Goal: Task Accomplishment & Management: Use online tool/utility

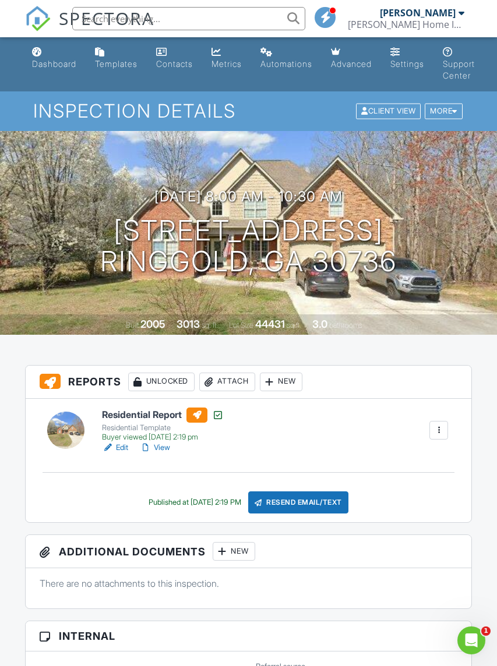
click at [158, 445] on link "View" at bounding box center [155, 448] width 30 height 12
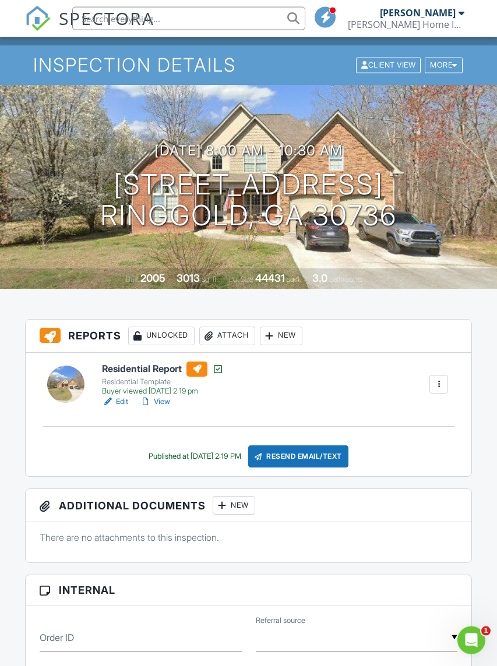
scroll to position [47, 0]
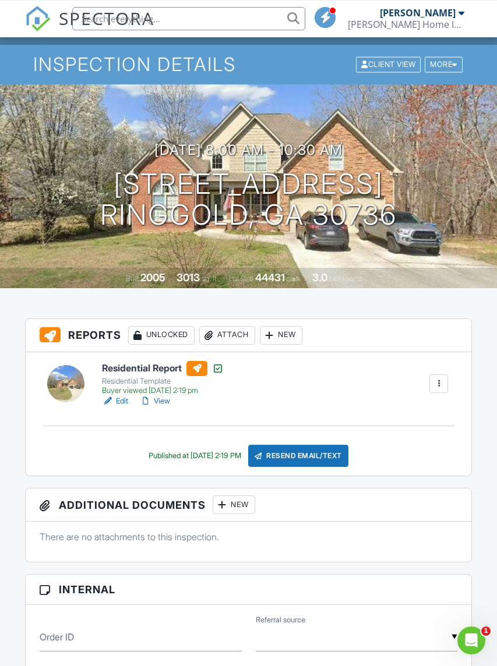
click at [158, 398] on link "View" at bounding box center [155, 401] width 30 height 12
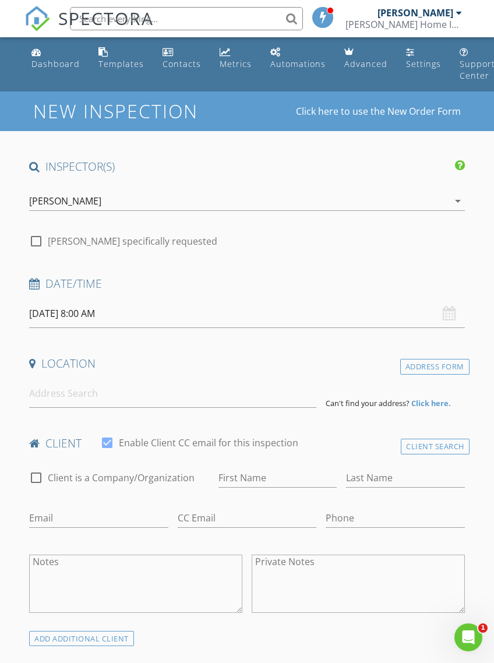
click at [56, 52] on link "Dashboard" at bounding box center [56, 58] width 58 height 33
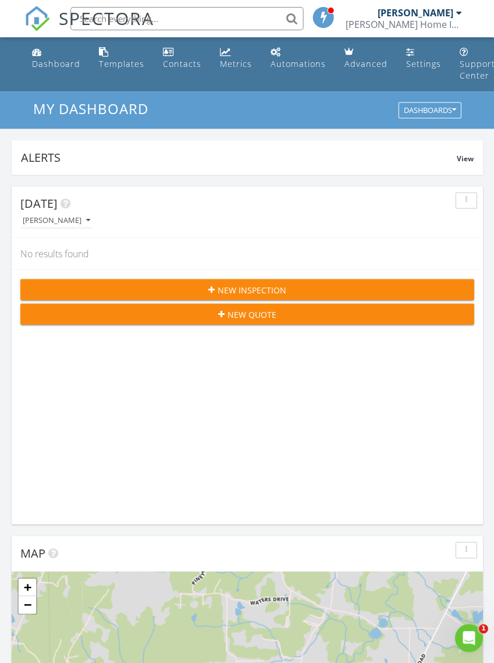
click at [51, 61] on div "Dashboard" at bounding box center [55, 63] width 48 height 11
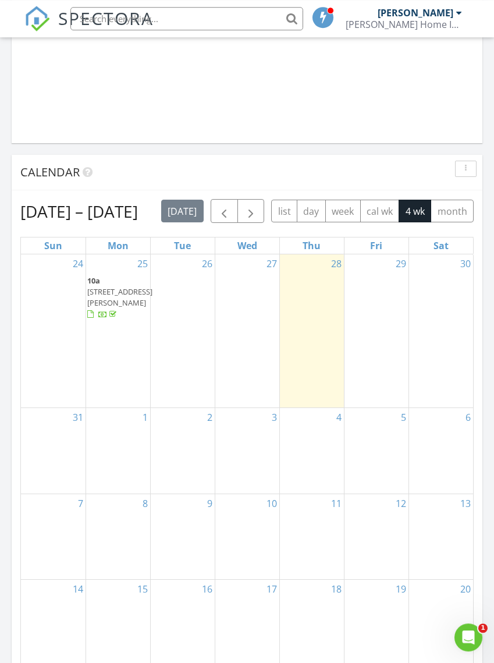
scroll to position [1089, 0]
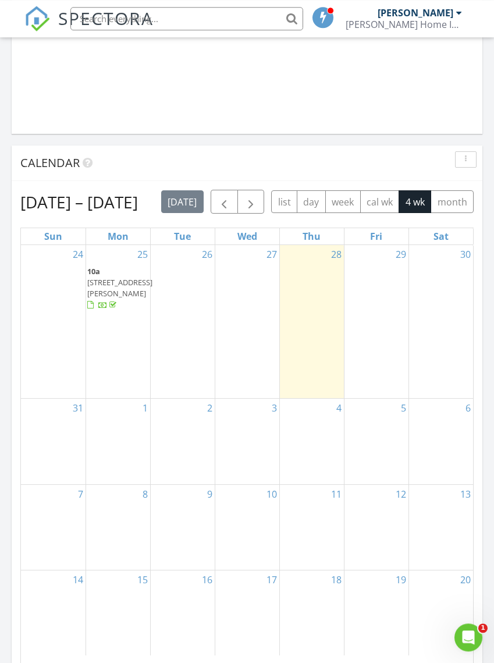
click at [231, 203] on span "button" at bounding box center [224, 203] width 14 height 14
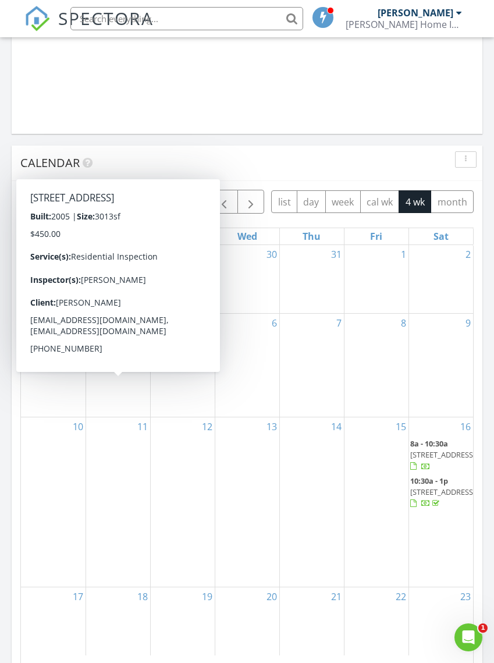
click at [108, 356] on span "181 Azalea Dr, Ringgold 30736" at bounding box center [119, 351] width 65 height 10
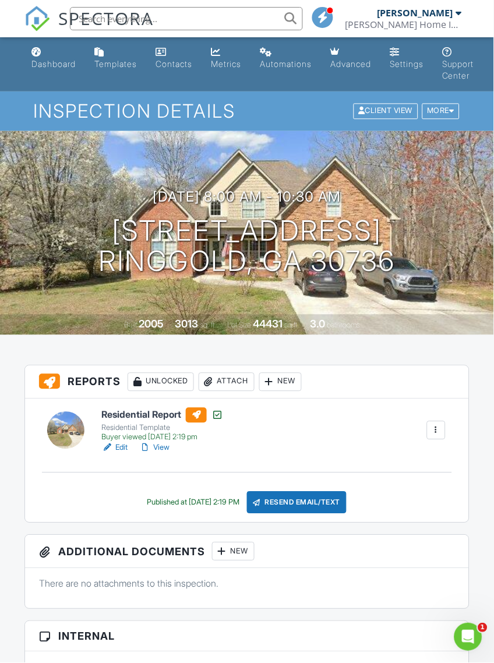
click at [434, 430] on div at bounding box center [436, 430] width 12 height 12
click at [443, 112] on div "More" at bounding box center [441, 112] width 38 height 16
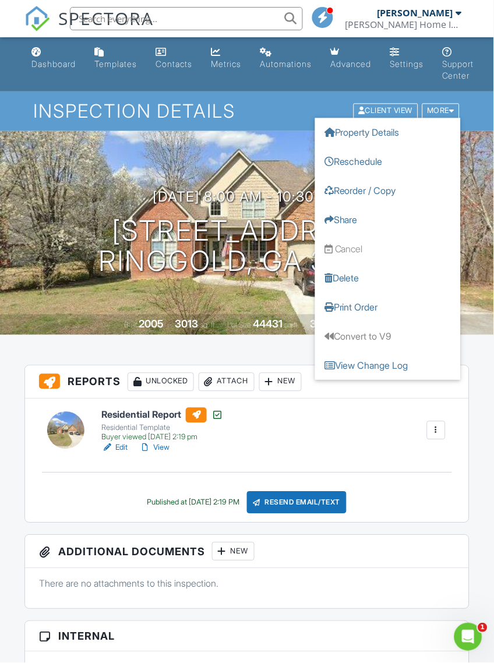
click at [348, 219] on link "Share" at bounding box center [388, 220] width 146 height 29
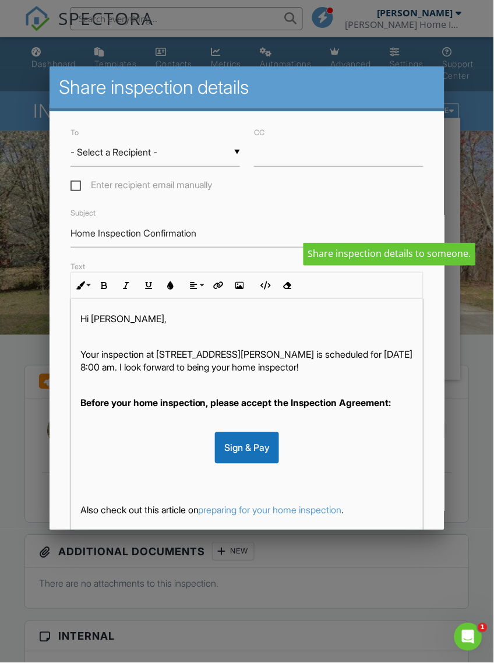
click at [476, 144] on div at bounding box center [247, 356] width 494 height 829
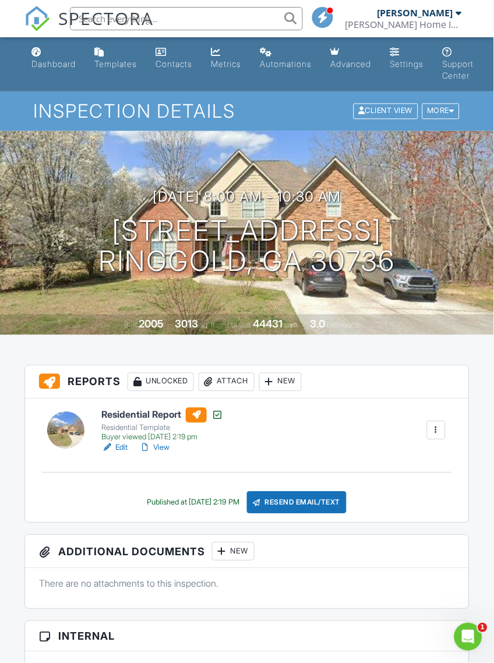
click at [380, 107] on div "Client View" at bounding box center [385, 112] width 65 height 16
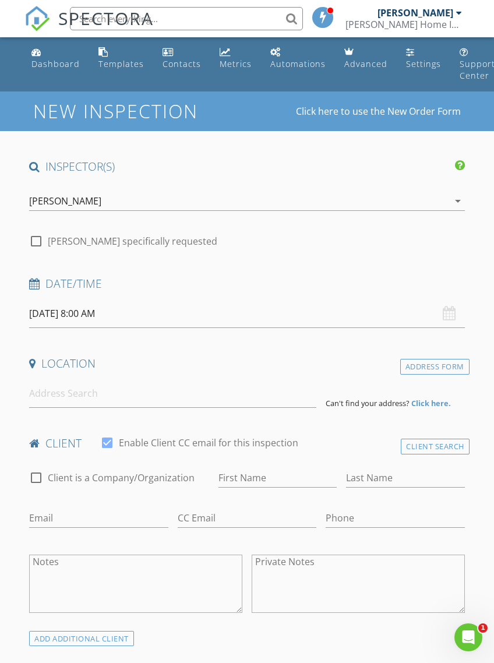
click at [50, 69] on div "Dashboard" at bounding box center [55, 63] width 48 height 11
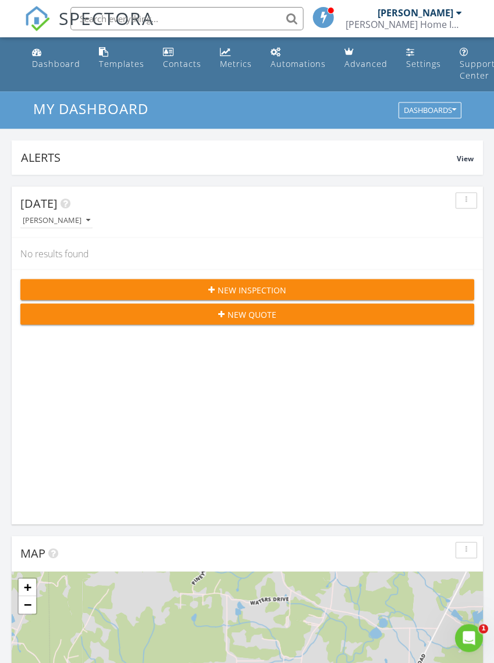
scroll to position [1992, 495]
click at [59, 56] on link "Dashboard" at bounding box center [56, 58] width 58 height 33
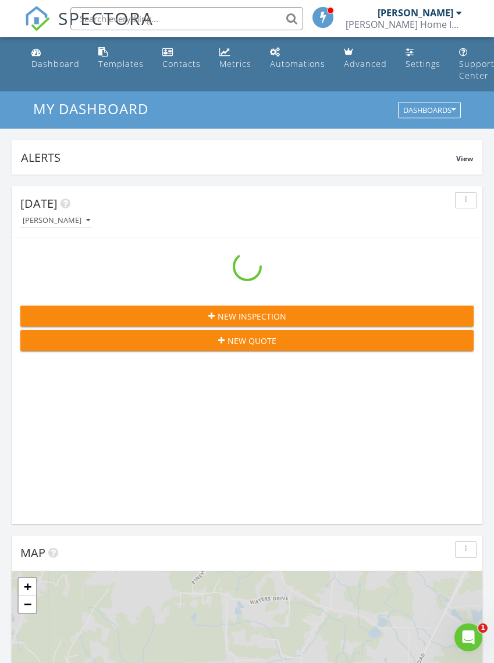
scroll to position [1992, 495]
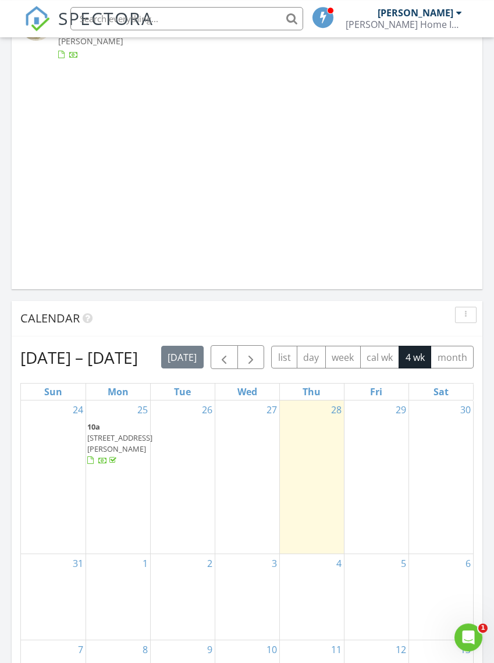
click at [231, 355] on span "button" at bounding box center [224, 358] width 14 height 14
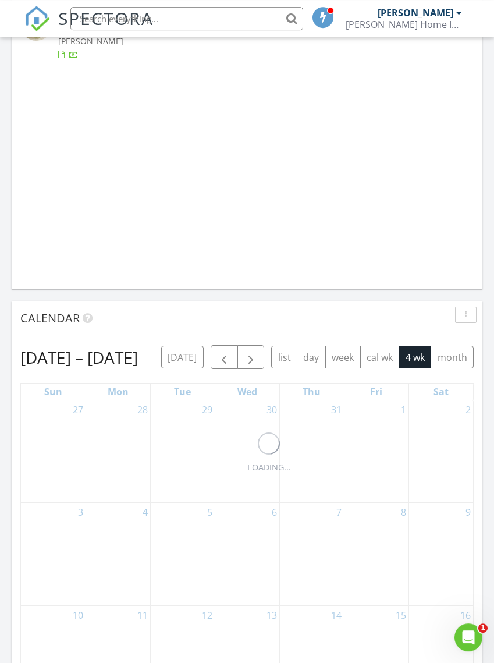
scroll to position [933, 0]
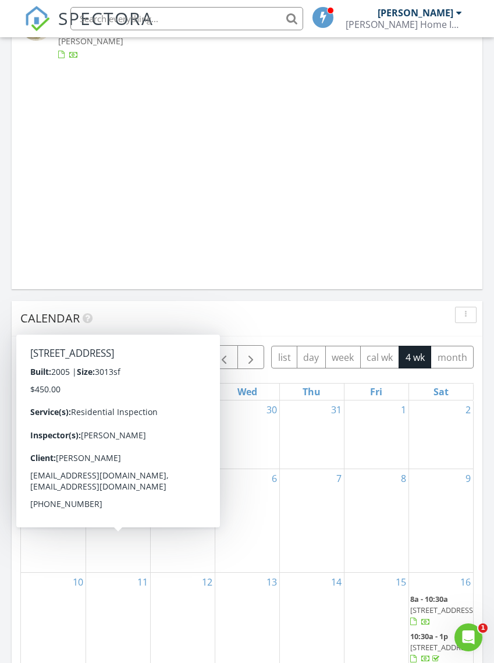
click at [112, 512] on span "[STREET_ADDRESS]" at bounding box center [119, 506] width 65 height 10
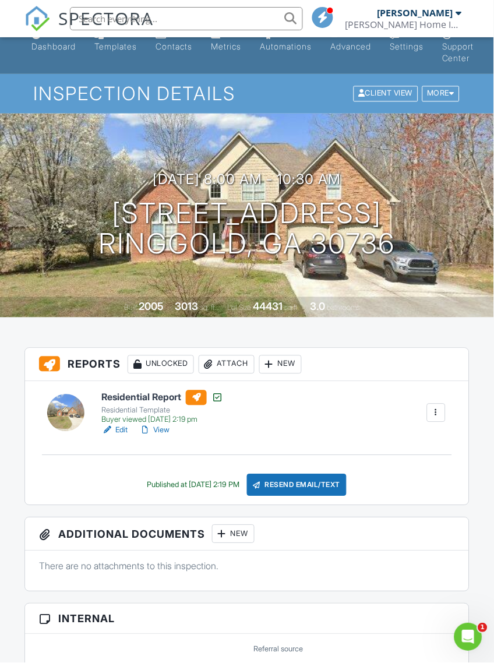
scroll to position [10, 0]
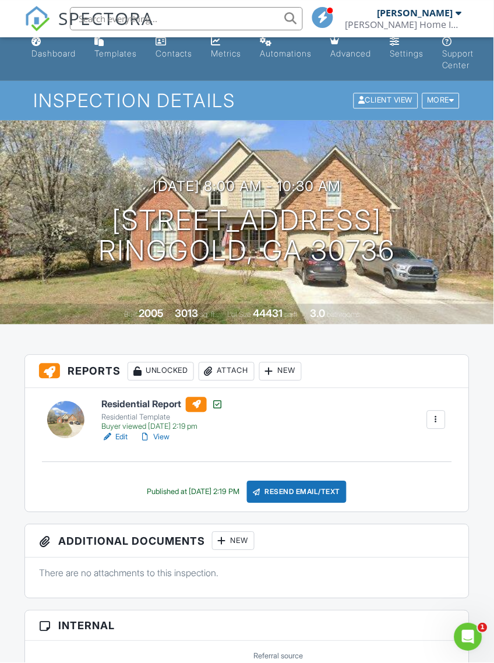
click at [446, 101] on div "More" at bounding box center [441, 101] width 38 height 16
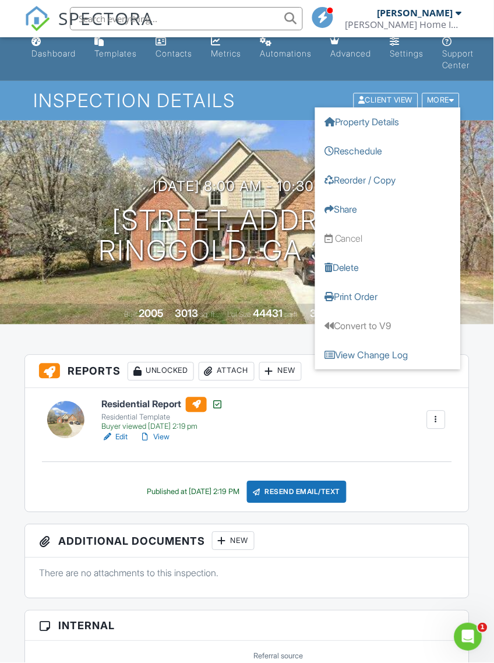
click at [385, 98] on div "Client View" at bounding box center [385, 101] width 65 height 16
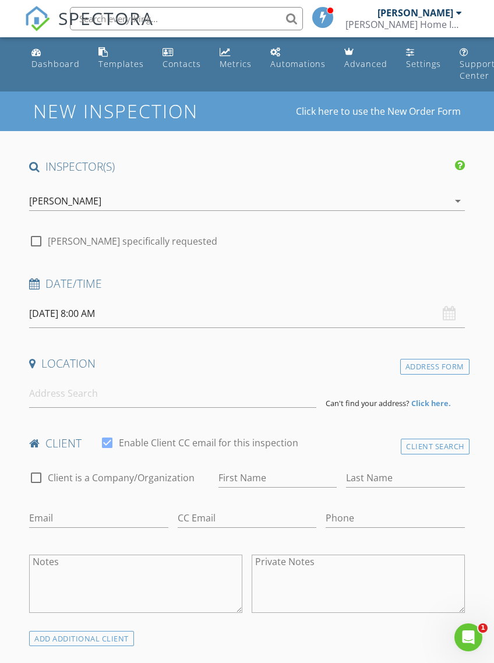
click at [52, 66] on div "Dashboard" at bounding box center [55, 63] width 48 height 11
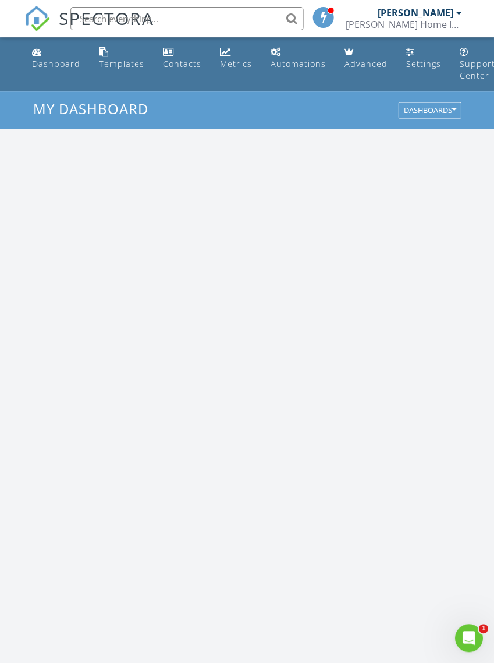
scroll to position [1992, 495]
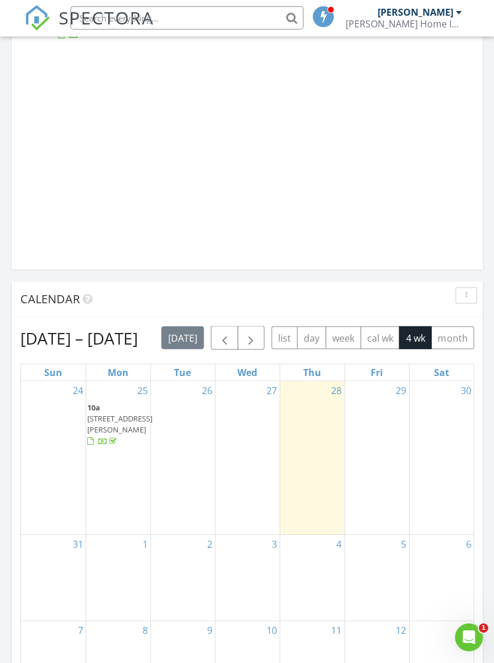
click at [231, 341] on span "button" at bounding box center [224, 339] width 14 height 14
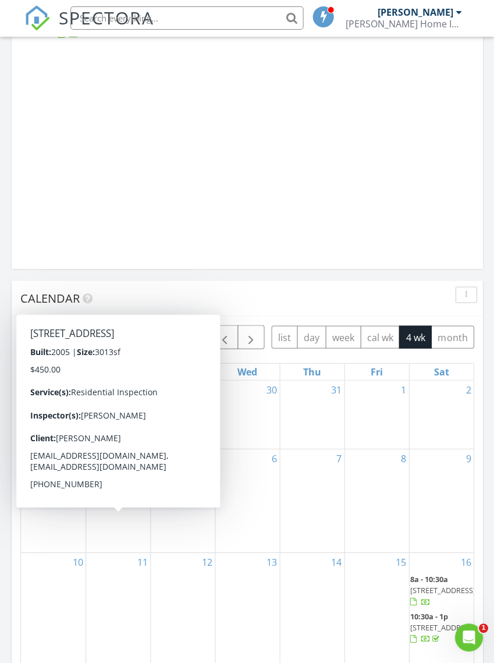
click at [119, 492] on span "181 Azalea Dr, Ringgold 30736" at bounding box center [119, 487] width 65 height 10
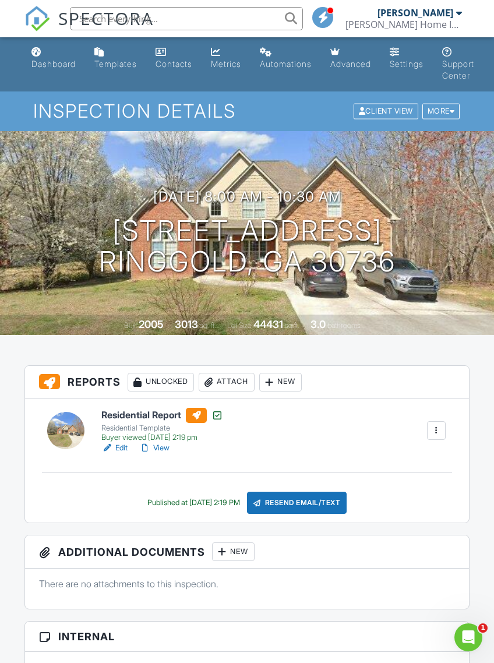
click at [122, 447] on link "Edit" at bounding box center [114, 448] width 26 height 12
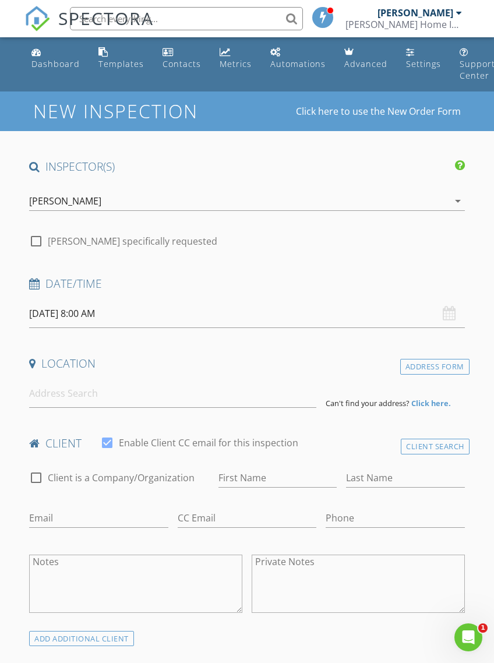
click at [42, 59] on div "Dashboard" at bounding box center [55, 63] width 48 height 11
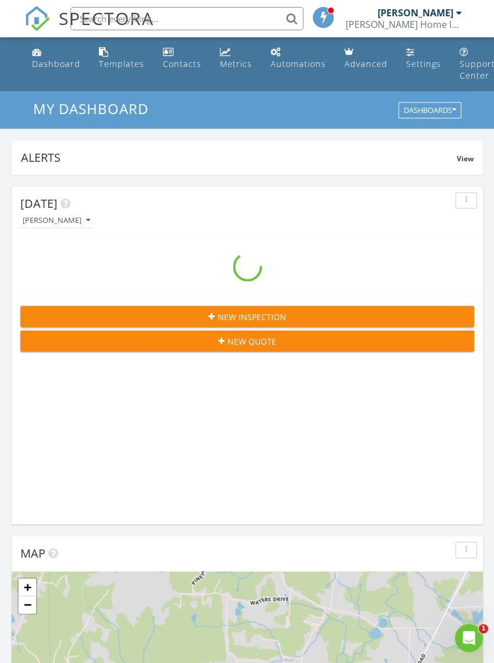
scroll to position [1992, 495]
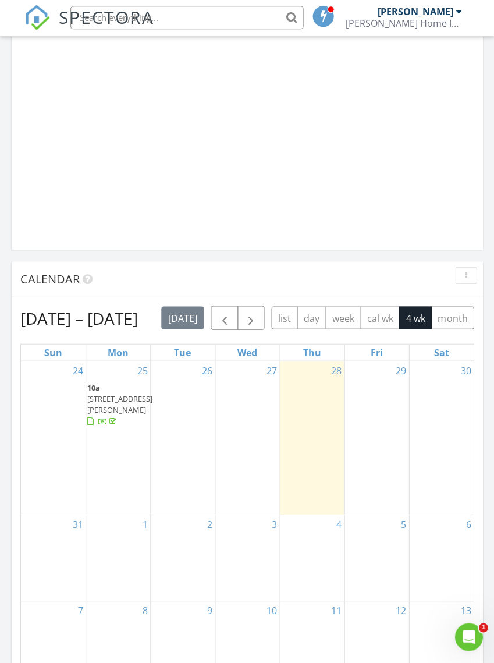
click at [231, 318] on span "button" at bounding box center [224, 320] width 14 height 14
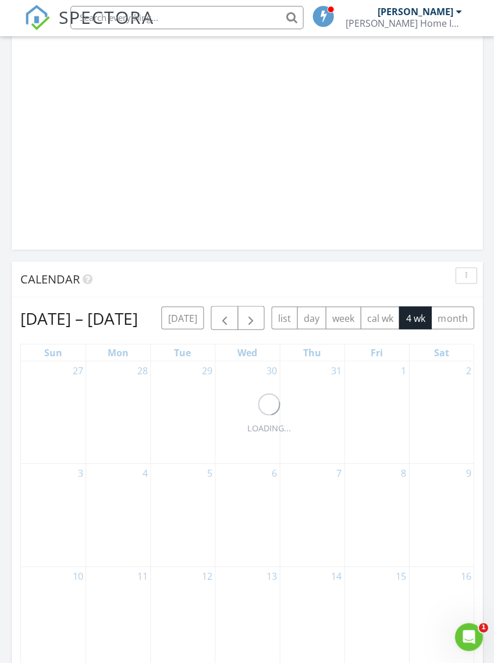
scroll to position [972, 0]
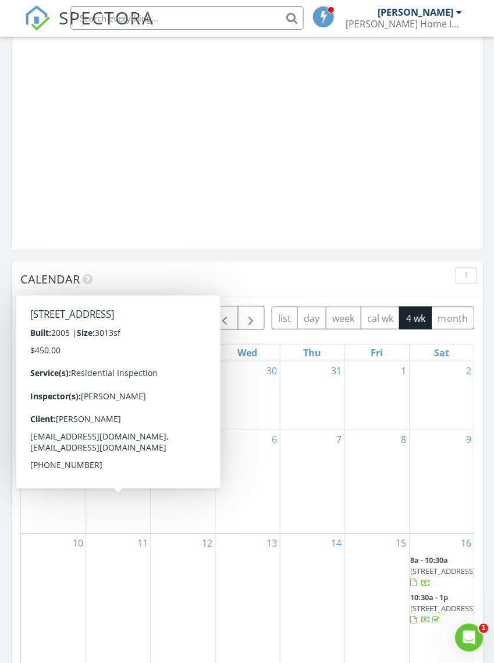
click at [117, 473] on span "181 Azalea Dr, Ringgold 30736" at bounding box center [119, 467] width 65 height 10
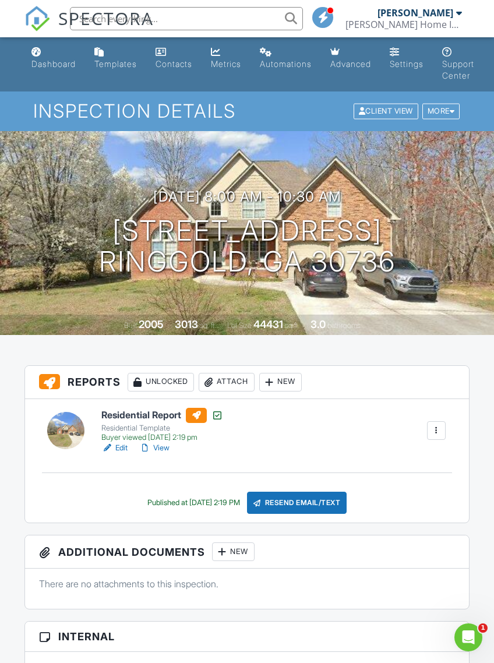
click at [119, 445] on link "Edit" at bounding box center [114, 448] width 26 height 12
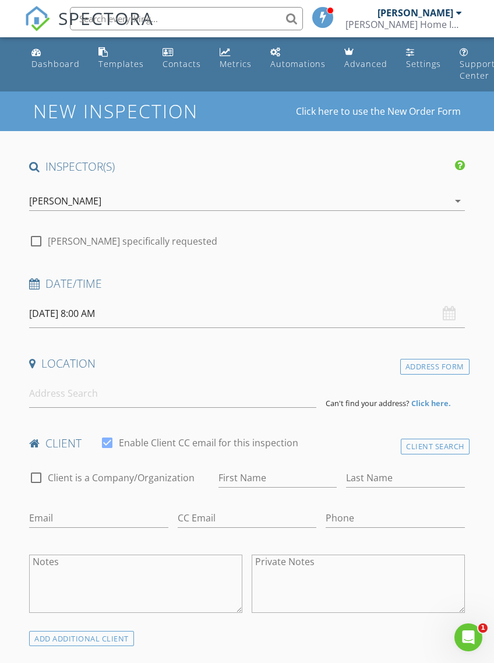
click at [54, 63] on div "Dashboard" at bounding box center [55, 63] width 48 height 11
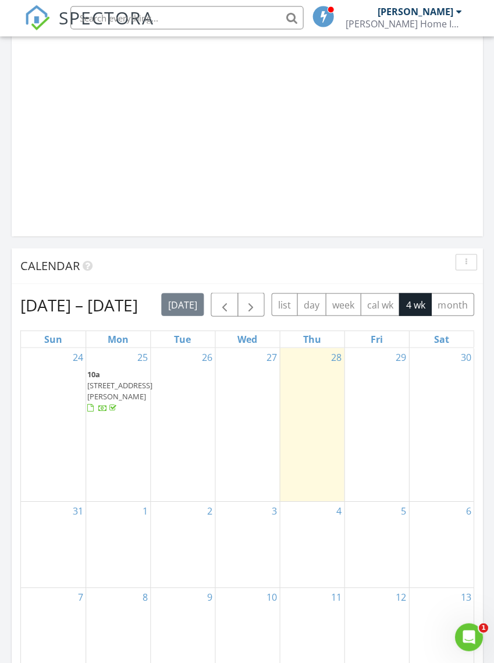
scroll to position [986, 0]
click at [231, 312] on span "button" at bounding box center [224, 305] width 14 height 14
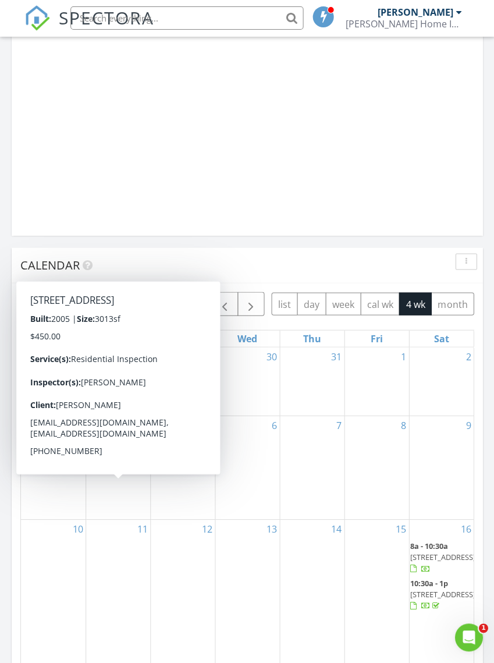
click at [122, 459] on span "181 Azalea Dr, Ringgold 30736" at bounding box center [119, 453] width 65 height 10
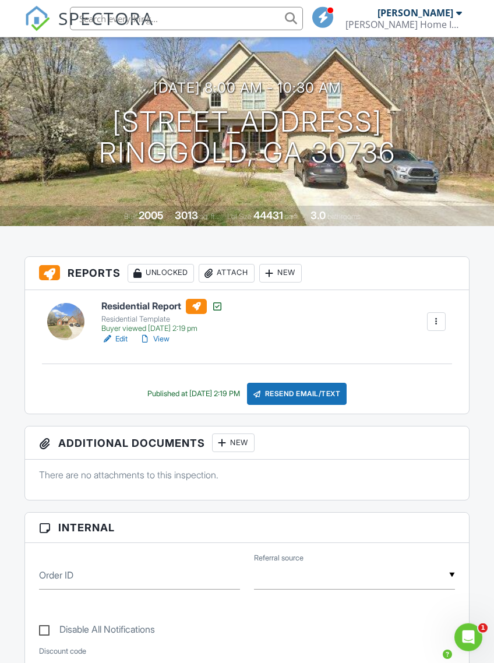
scroll to position [114, 0]
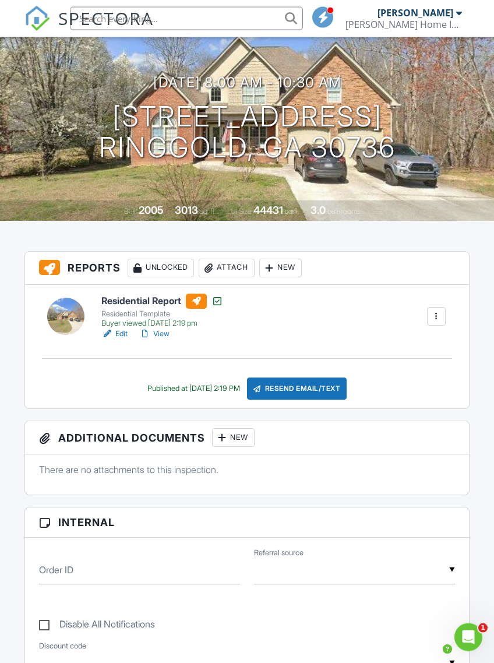
click at [117, 331] on link "Edit" at bounding box center [114, 334] width 26 height 12
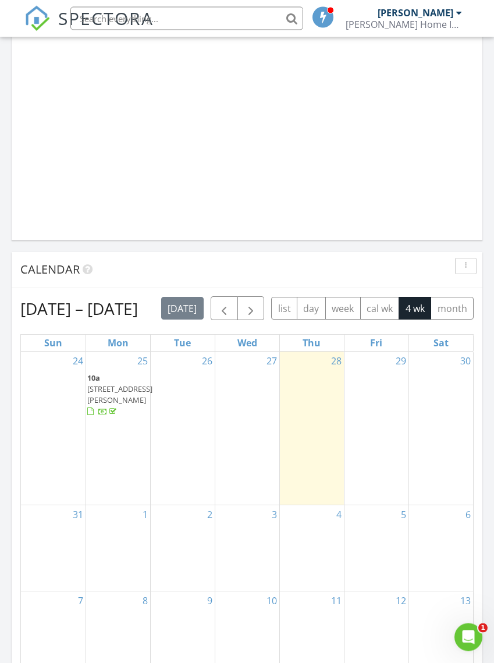
scroll to position [982, 0]
click at [231, 307] on span "button" at bounding box center [224, 309] width 14 height 14
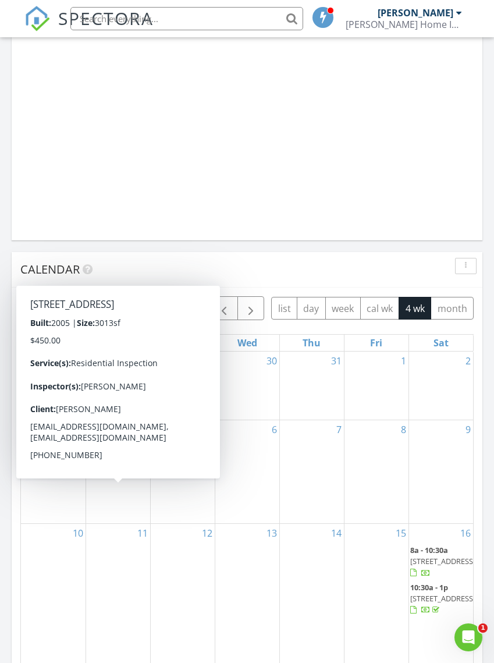
click at [115, 463] on span "[STREET_ADDRESS]" at bounding box center [119, 457] width 65 height 10
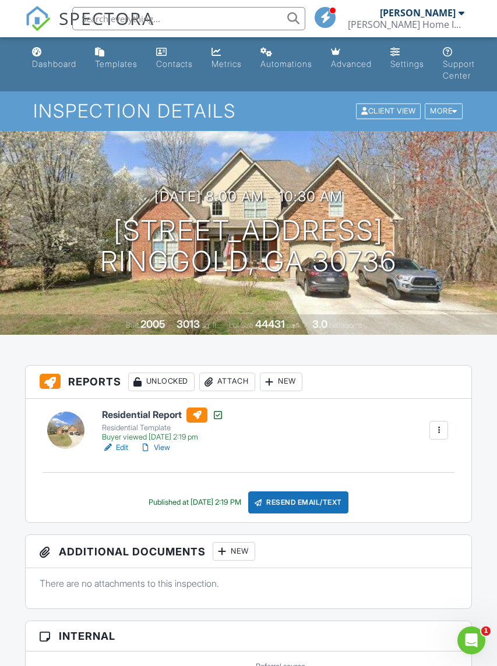
click at [160, 445] on link "View" at bounding box center [155, 448] width 30 height 12
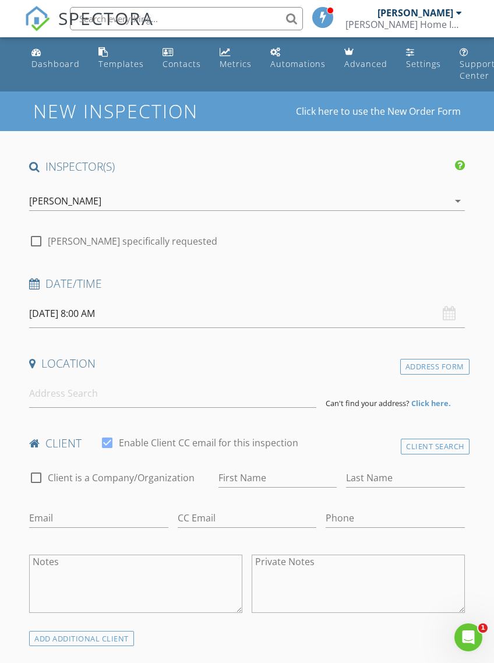
click at [57, 56] on link "Dashboard" at bounding box center [56, 58] width 58 height 33
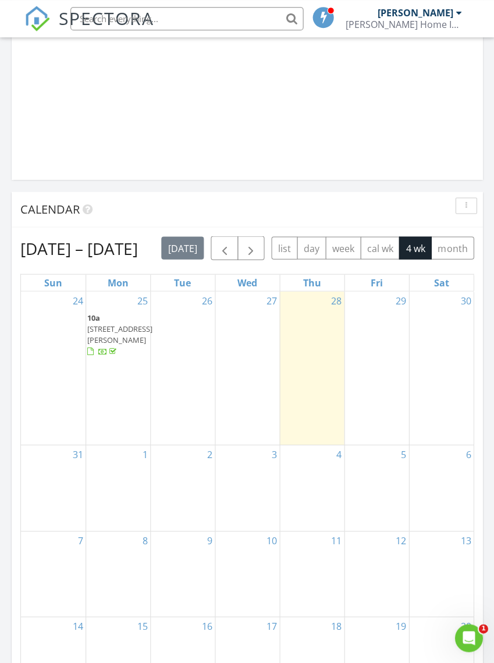
scroll to position [1043, 0]
click at [231, 244] on span "button" at bounding box center [224, 249] width 14 height 14
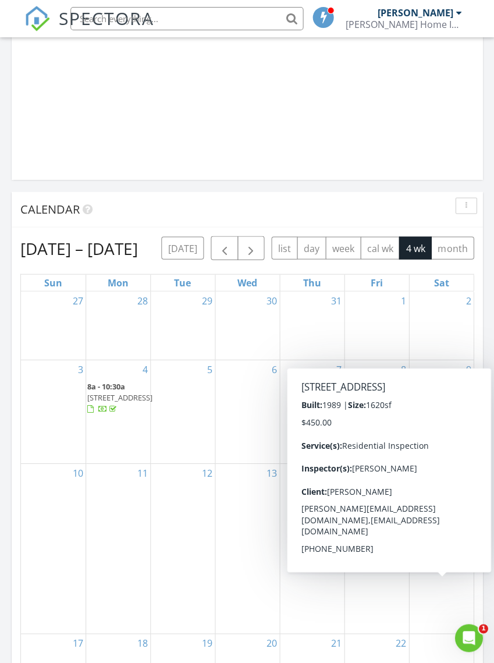
click at [442, 543] on span "425 Motley Dr, LaFayette 30728" at bounding box center [443, 538] width 65 height 10
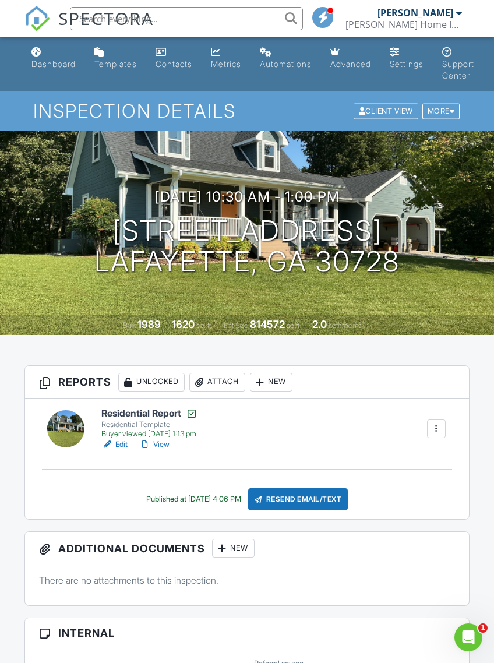
click at [118, 445] on link "Edit" at bounding box center [114, 444] width 26 height 12
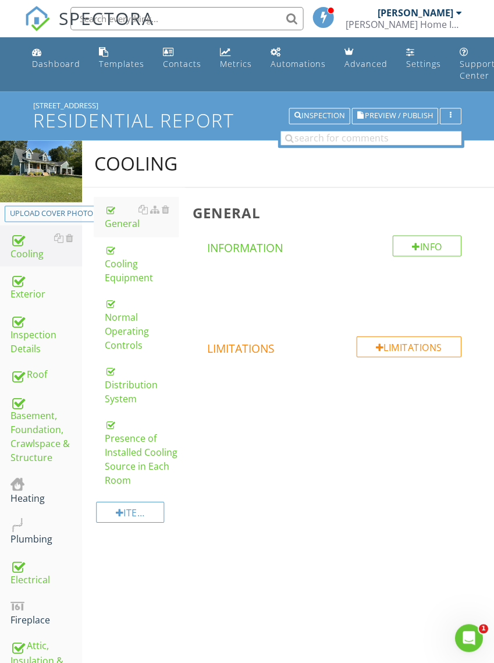
click at [24, 491] on div "Heating" at bounding box center [46, 490] width 72 height 29
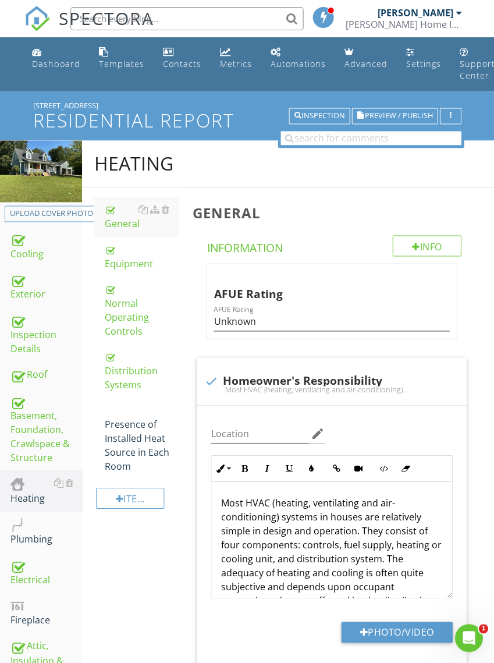
click at [123, 439] on div "Presence of Installed Heat Source in Each Room" at bounding box center [141, 438] width 74 height 70
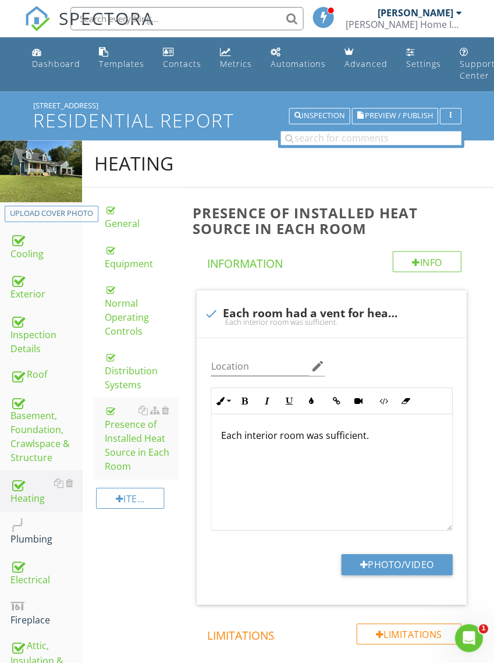
click at [30, 532] on div "Plumbing" at bounding box center [46, 530] width 72 height 29
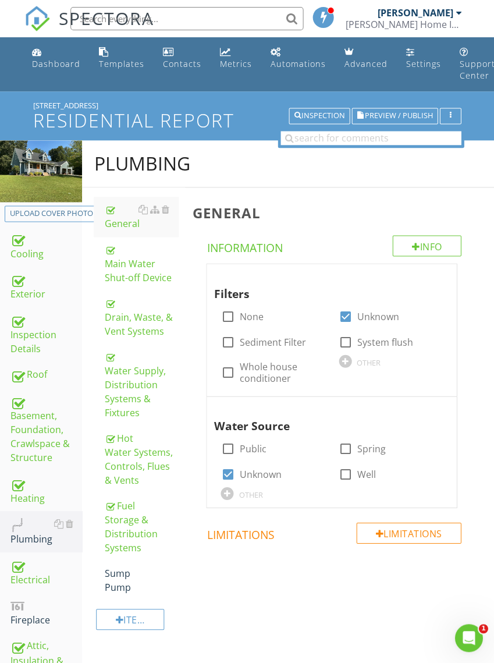
click at [120, 576] on div "Sump Pump" at bounding box center [141, 580] width 74 height 28
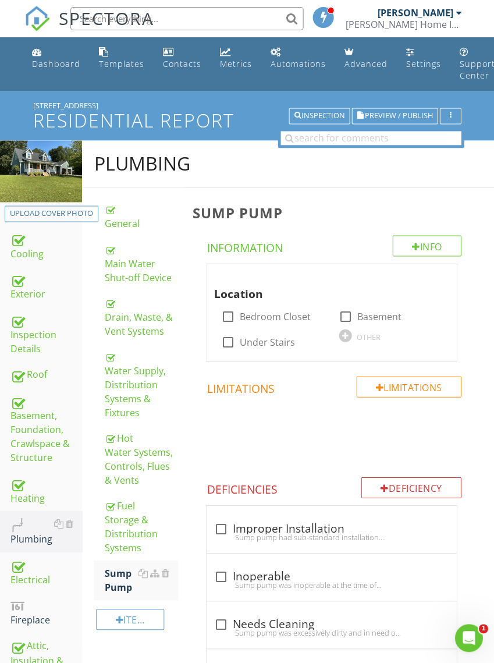
click at [31, 569] on div "Electrical" at bounding box center [46, 571] width 72 height 29
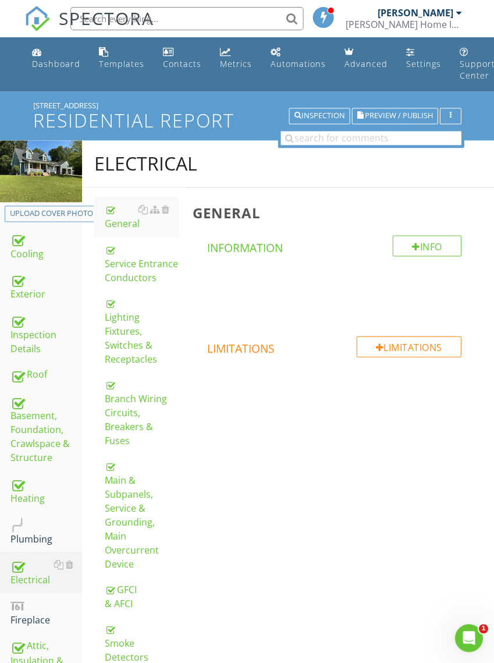
click at [118, 468] on div "Main & Subpanels, Service & Grounding, Main Overcurrent Device" at bounding box center [141, 515] width 74 height 112
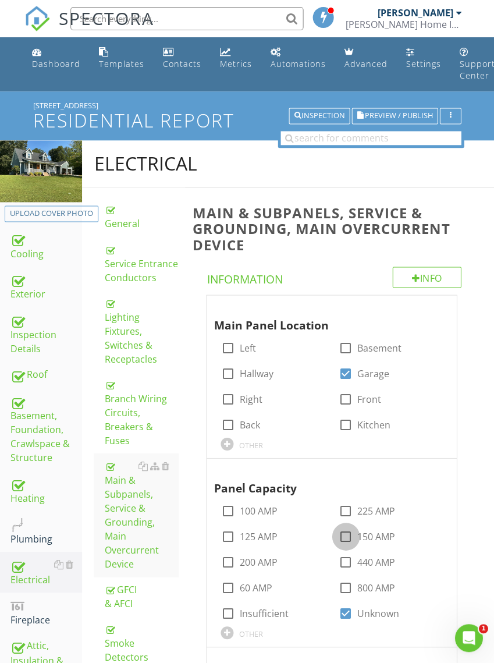
click at [348, 533] on div at bounding box center [346, 536] width 20 height 20
checkbox input "true"
click at [349, 613] on div at bounding box center [346, 613] width 20 height 20
checkbox input "false"
click at [51, 59] on div "Dashboard" at bounding box center [55, 63] width 48 height 11
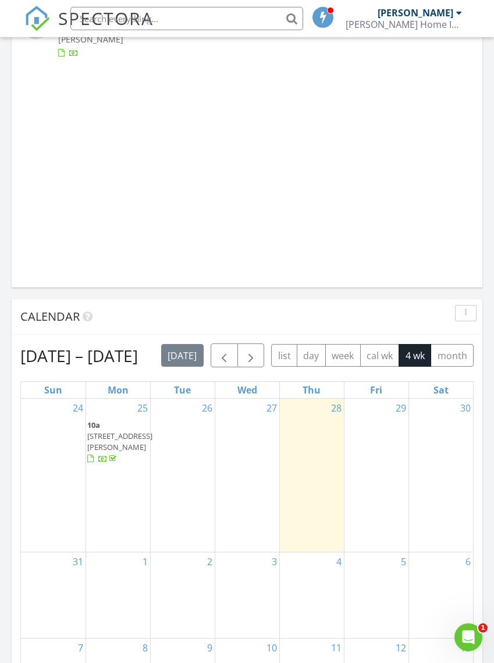
scroll to position [937, 0]
click at [231, 355] on span "button" at bounding box center [224, 355] width 14 height 14
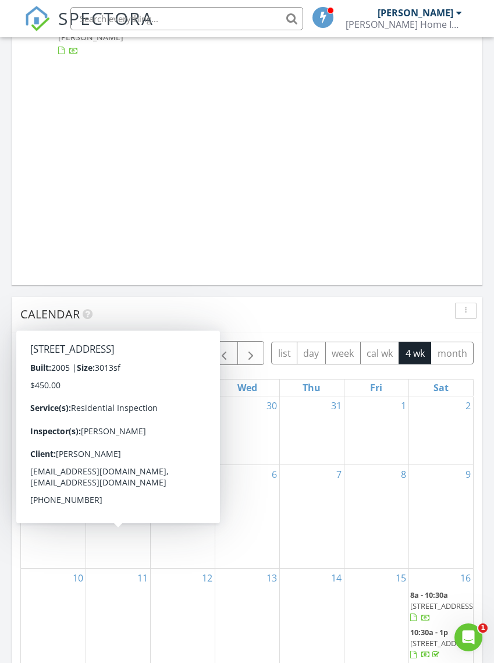
click at [114, 508] on span "181 Azalea Dr, Ringgold 30736" at bounding box center [119, 502] width 65 height 10
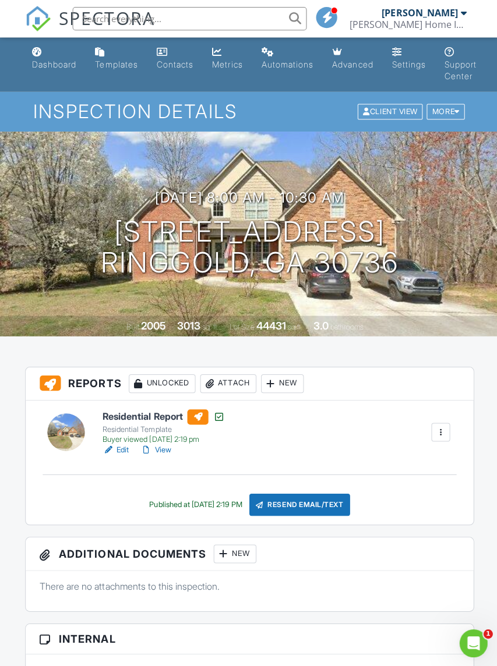
click at [379, 111] on div "Client View" at bounding box center [388, 112] width 65 height 16
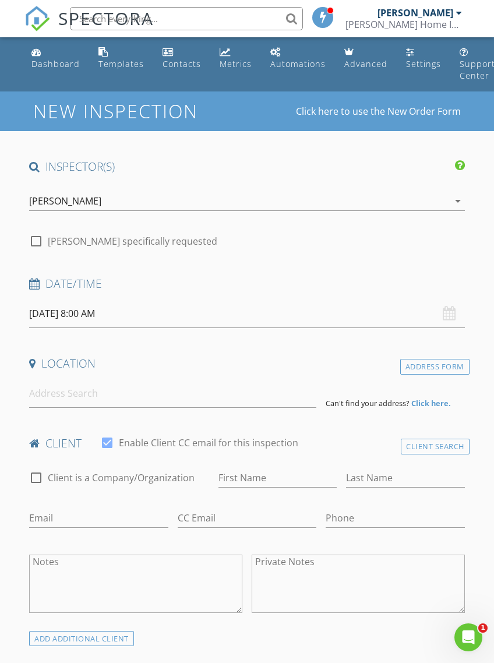
click at [58, 64] on div "Dashboard" at bounding box center [55, 63] width 48 height 11
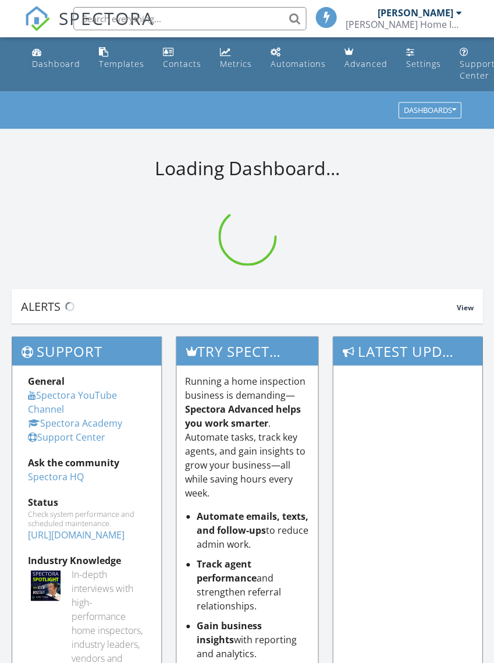
click at [64, 59] on div "Dashboard" at bounding box center [55, 63] width 48 height 11
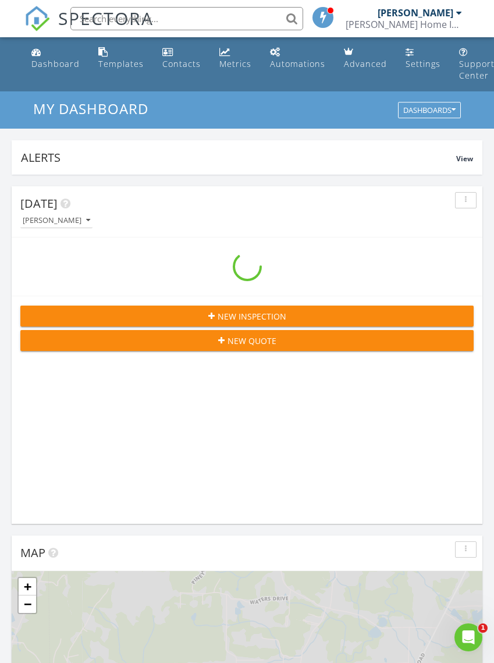
scroll to position [1992, 495]
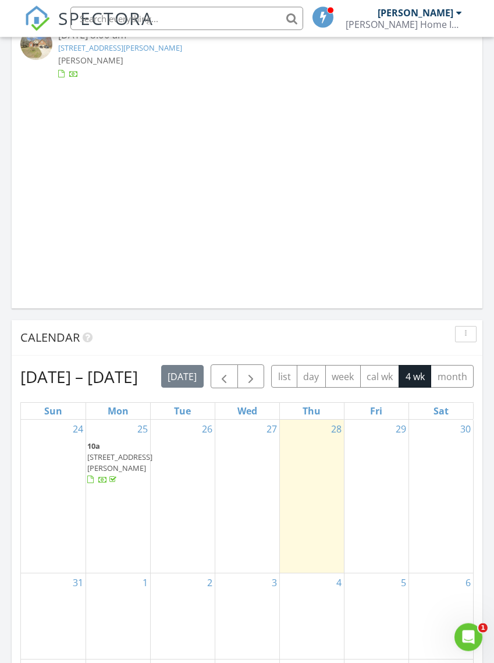
click at [231, 378] on span "button" at bounding box center [224, 377] width 14 height 14
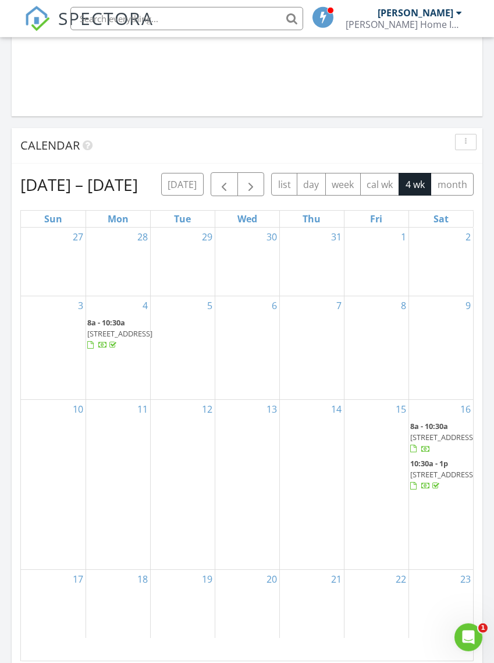
scroll to position [1107, 0]
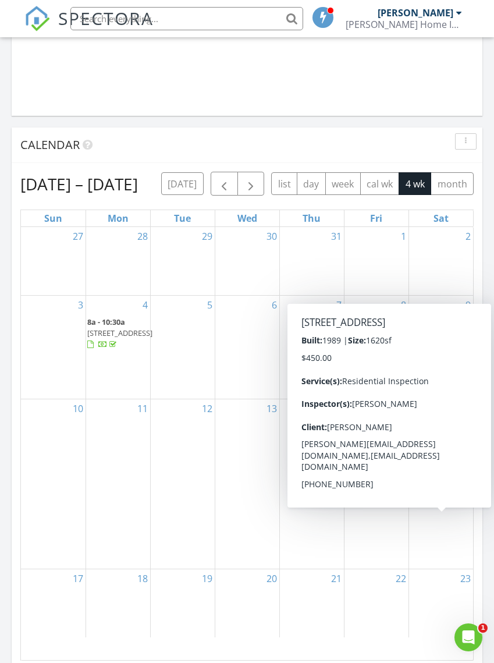
click at [443, 479] on span "425 Motley Dr, LaFayette 30728" at bounding box center [443, 474] width 65 height 10
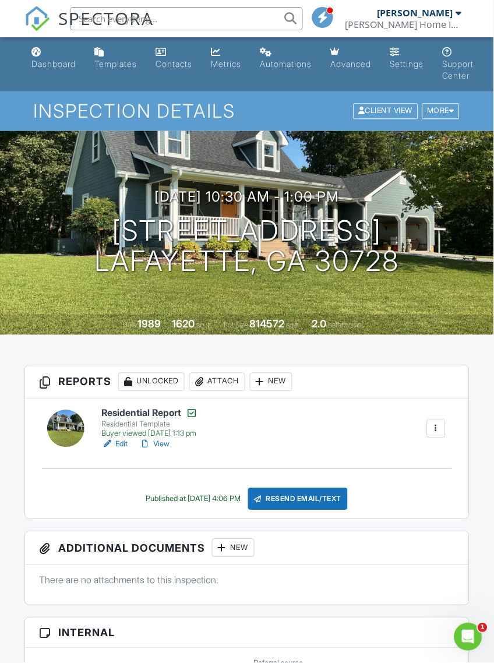
click at [387, 112] on div "Client View" at bounding box center [385, 112] width 65 height 16
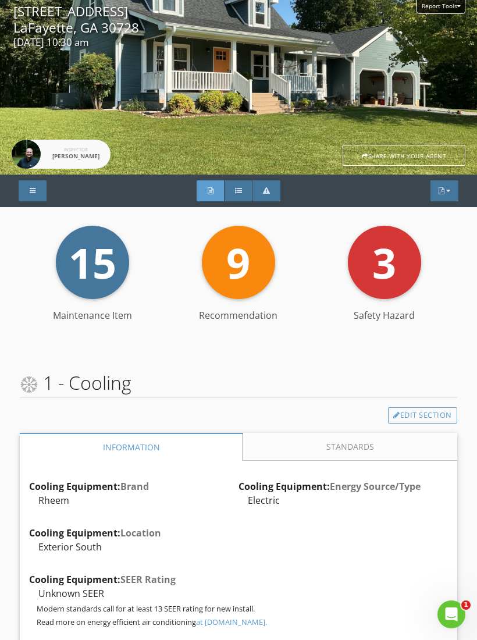
click at [240, 189] on div at bounding box center [238, 190] width 7 height 7
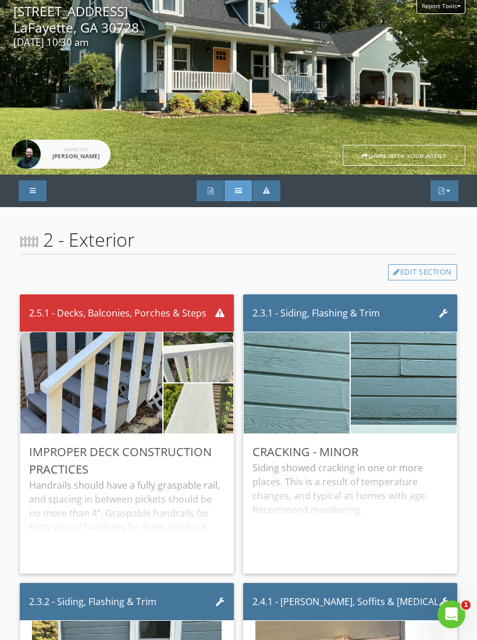
click at [215, 189] on div "Full Report" at bounding box center [211, 191] width 28 height 21
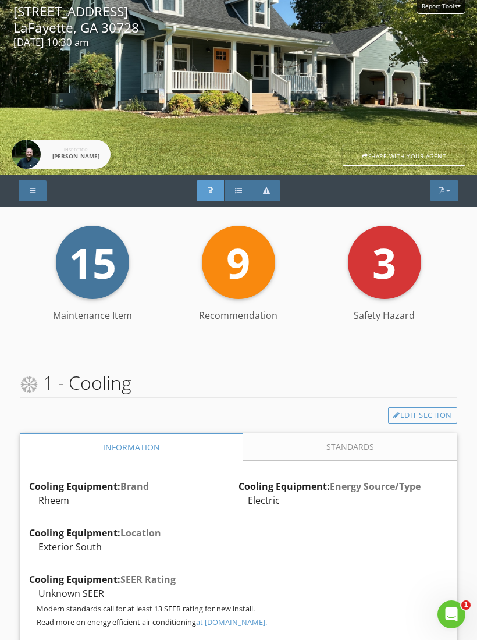
click at [447, 193] on div at bounding box center [449, 190] width 4 height 7
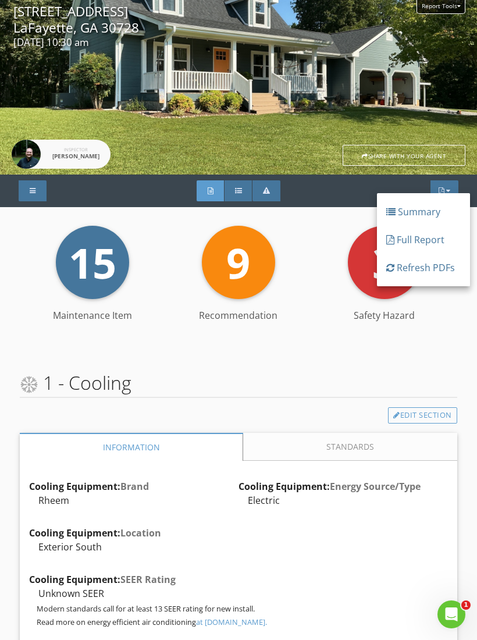
click at [324, 229] on div "3 Safety Hazard" at bounding box center [385, 279] width 146 height 106
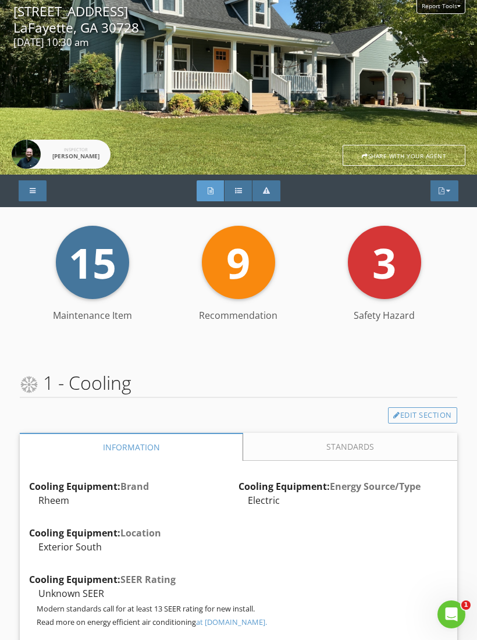
click at [42, 192] on div at bounding box center [33, 191] width 28 height 21
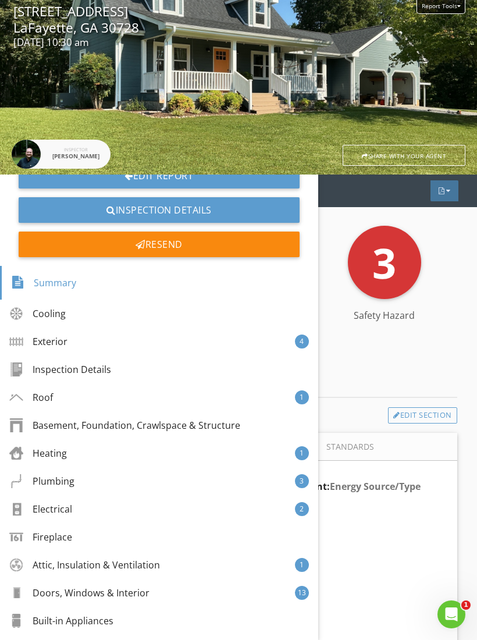
click at [342, 227] on div "3 Safety Hazard" at bounding box center [385, 279] width 146 height 106
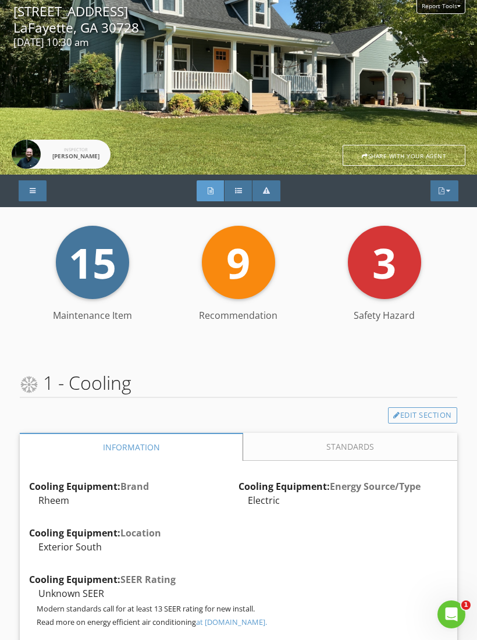
click at [217, 192] on div "Full Report" at bounding box center [211, 191] width 28 height 21
click at [241, 186] on div "Summary" at bounding box center [239, 191] width 28 height 21
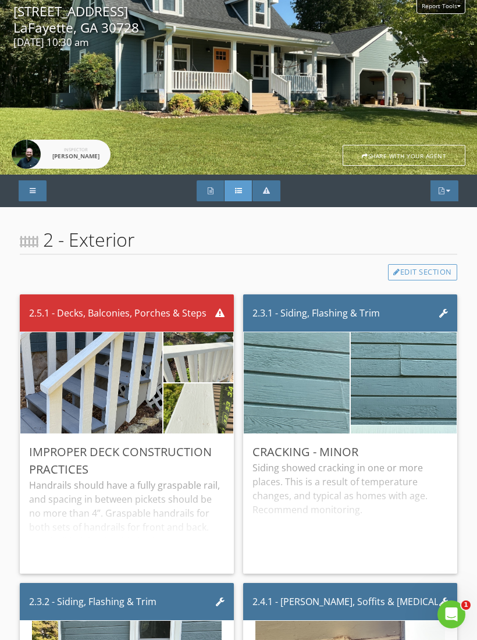
click at [269, 191] on div at bounding box center [266, 190] width 7 height 7
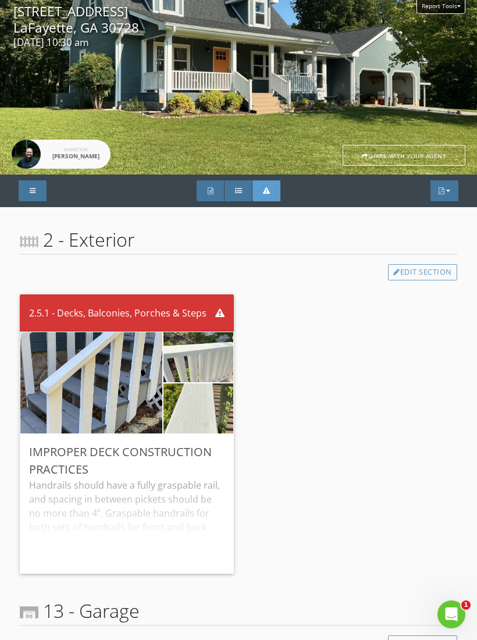
click at [243, 194] on div "Summary" at bounding box center [239, 191] width 28 height 21
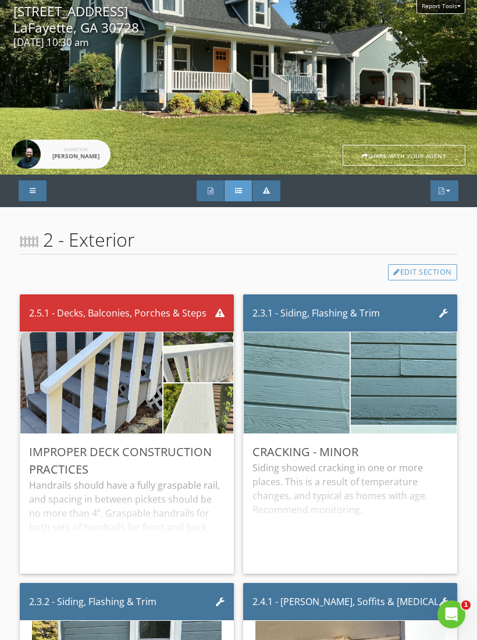
click at [212, 195] on div "Full Report" at bounding box center [211, 191] width 28 height 21
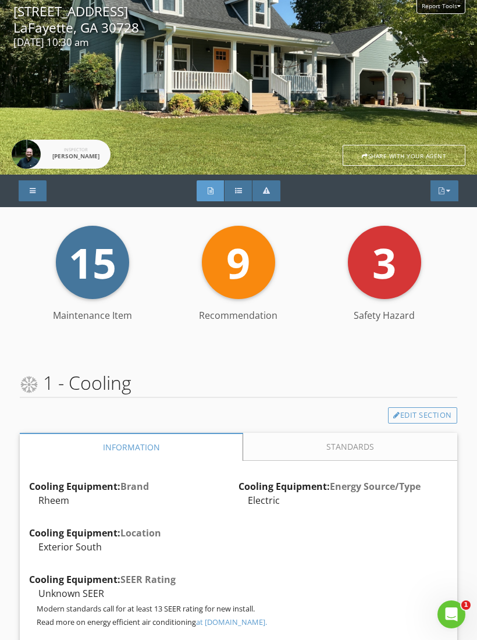
click at [444, 194] on div "PDF" at bounding box center [445, 191] width 28 height 21
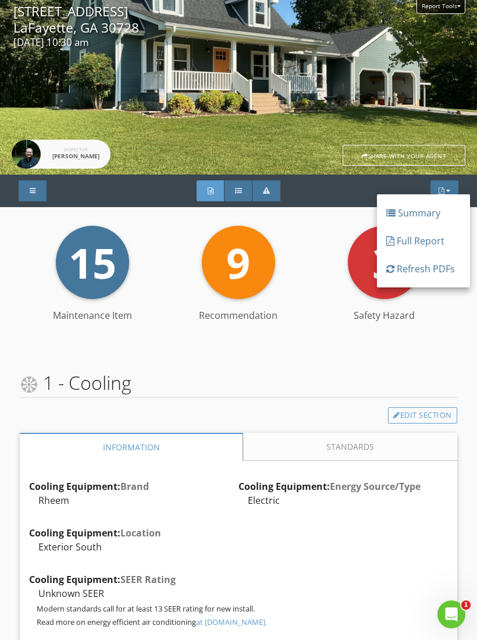
click at [329, 247] on div "3 Safety Hazard" at bounding box center [385, 279] width 146 height 106
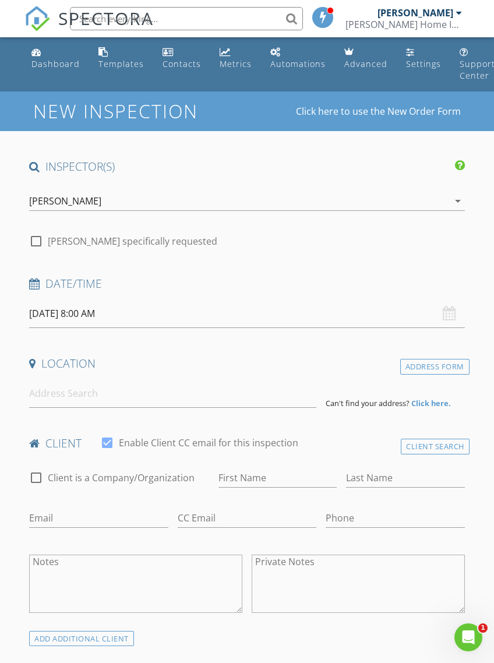
click at [51, 63] on div "Dashboard" at bounding box center [55, 63] width 48 height 11
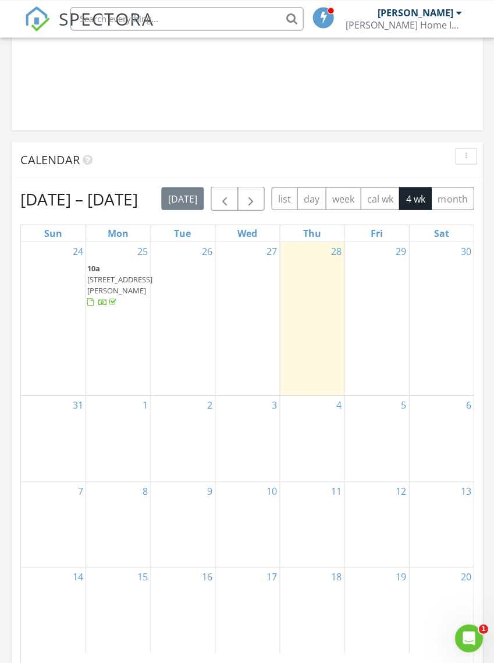
click at [231, 199] on span "button" at bounding box center [224, 199] width 14 height 14
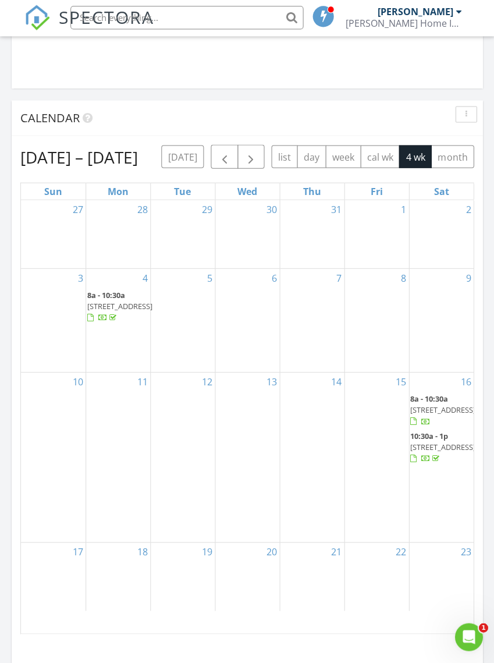
scroll to position [1156, 0]
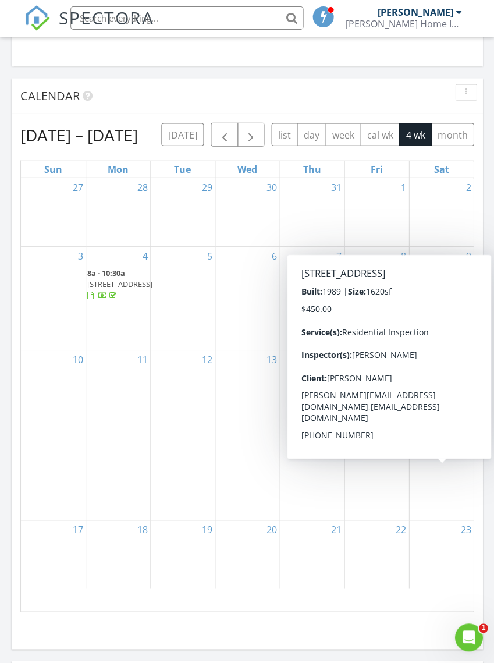
click at [438, 430] on span "425 Motley Dr, LaFayette 30728" at bounding box center [443, 425] width 65 height 10
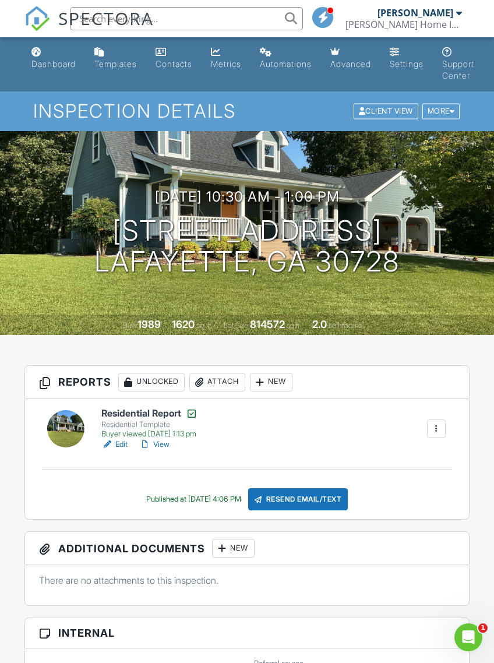
click at [447, 112] on div "More" at bounding box center [441, 112] width 38 height 16
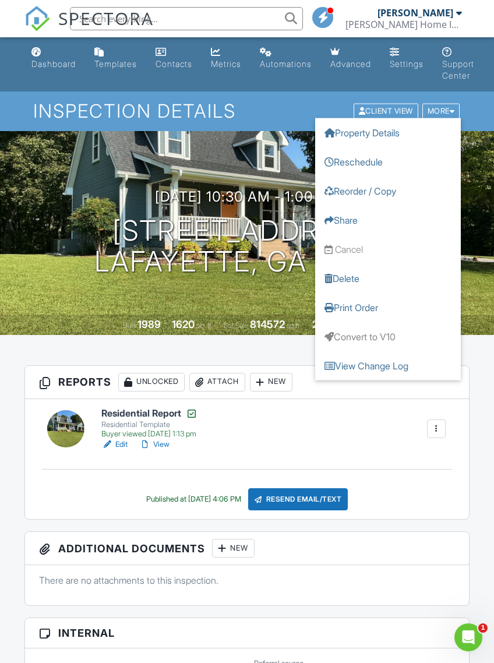
click at [441, 110] on div "More" at bounding box center [441, 112] width 38 height 16
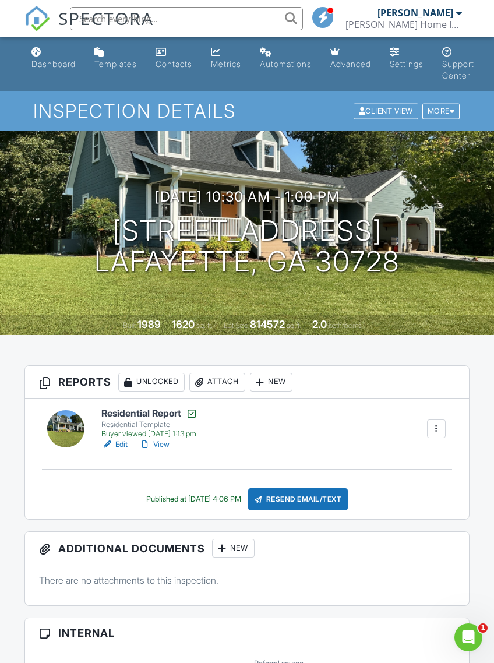
click at [383, 115] on div "Client View" at bounding box center [385, 112] width 65 height 16
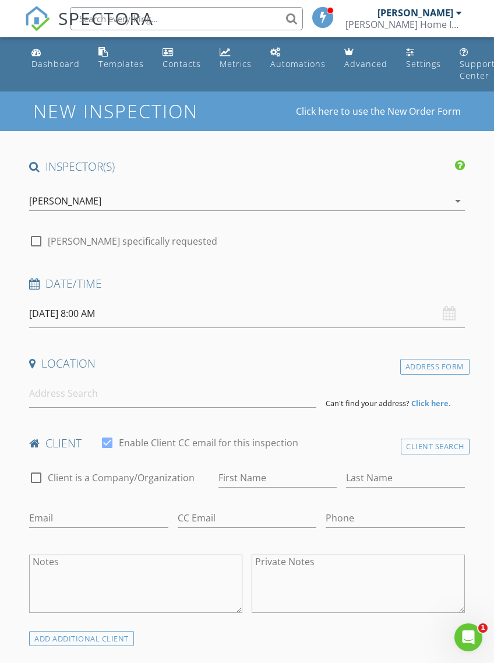
click at [55, 58] on div "Dashboard" at bounding box center [55, 63] width 48 height 11
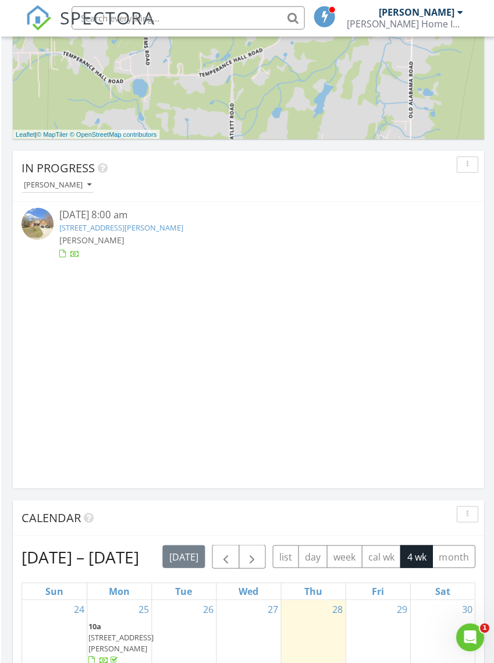
scroll to position [778, 1]
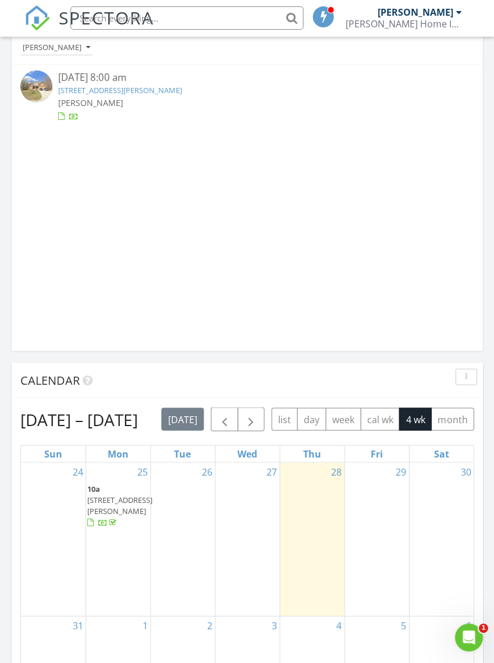
click at [234, 412] on button "button" at bounding box center [224, 420] width 27 height 24
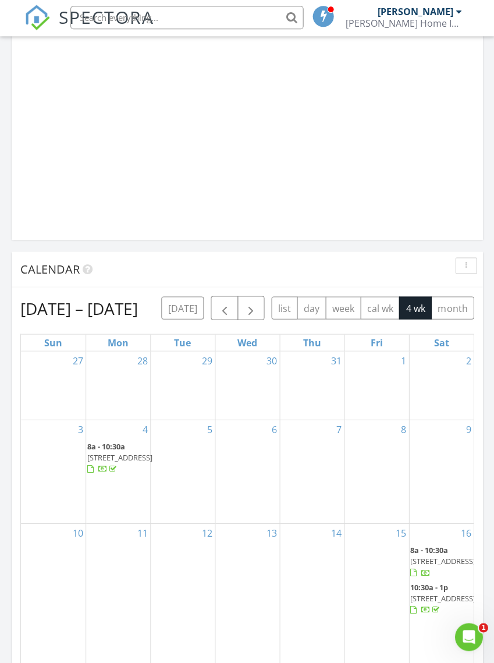
scroll to position [984, 0]
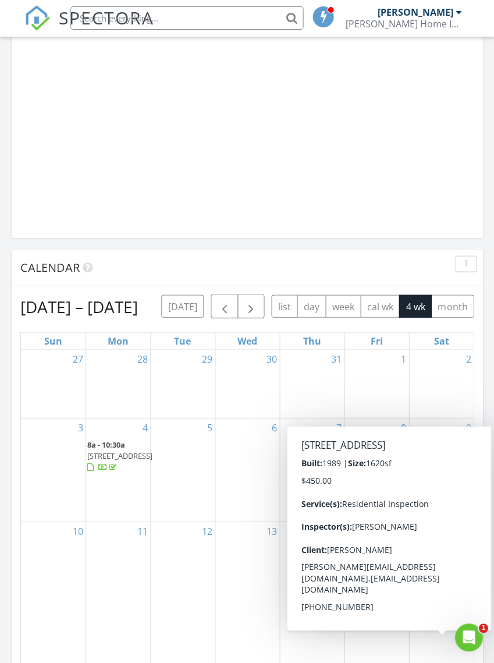
click at [433, 602] on span "425 Motley Dr, LaFayette 30728" at bounding box center [443, 597] width 65 height 10
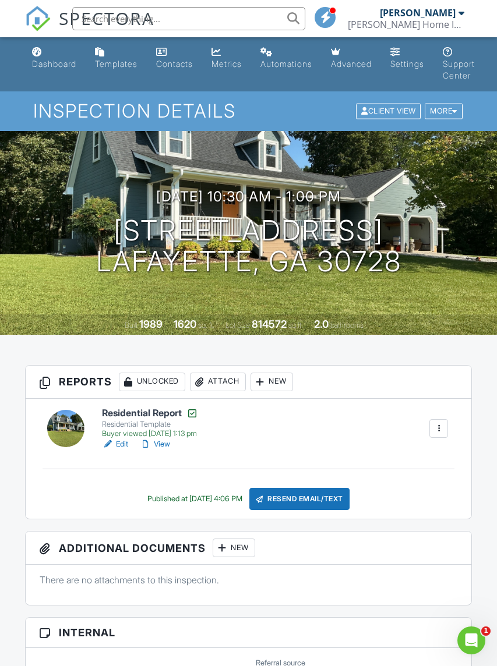
click at [125, 441] on link "Edit" at bounding box center [115, 444] width 26 height 12
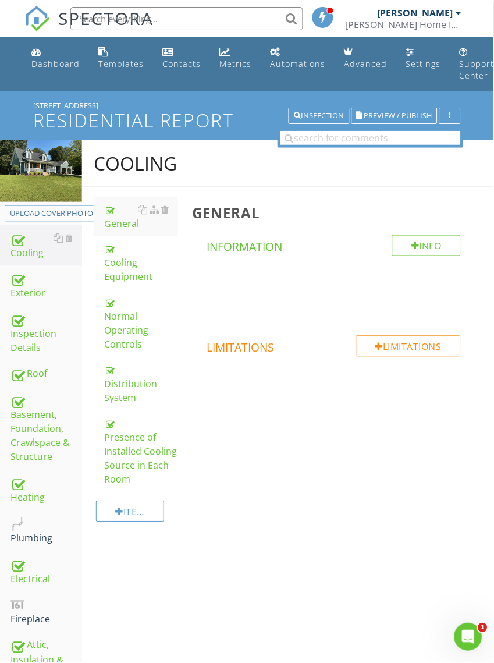
click at [125, 267] on div "Cooling Equipment" at bounding box center [141, 263] width 74 height 42
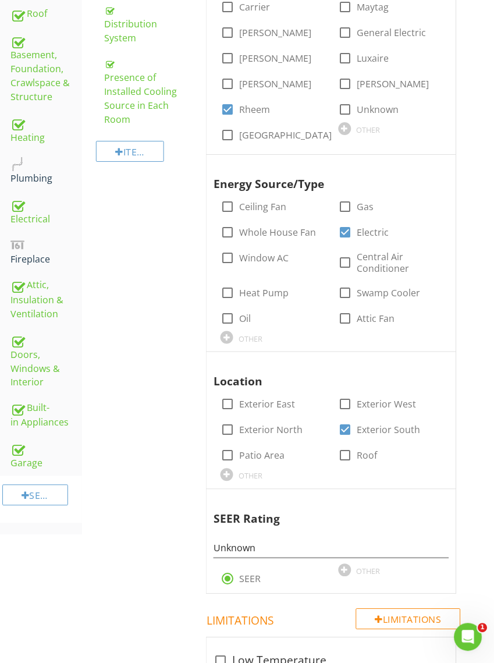
scroll to position [366, 0]
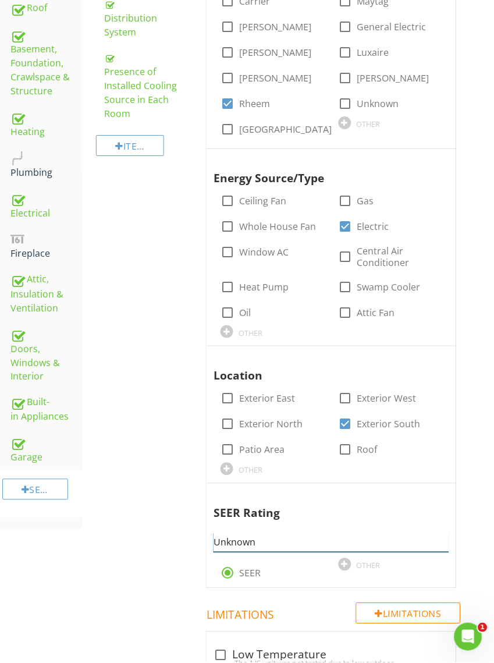
click at [267, 540] on input "Unknown" at bounding box center [332, 542] width 236 height 19
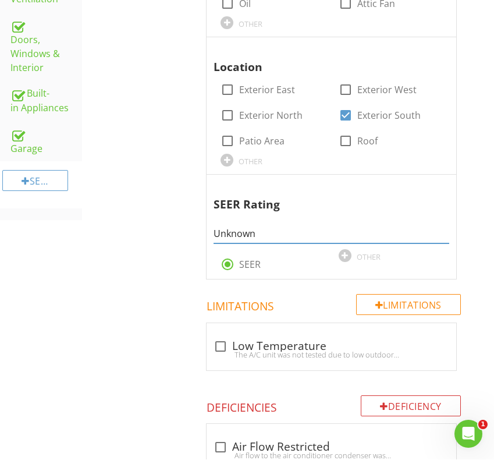
scroll to position [675, 0]
type input "U"
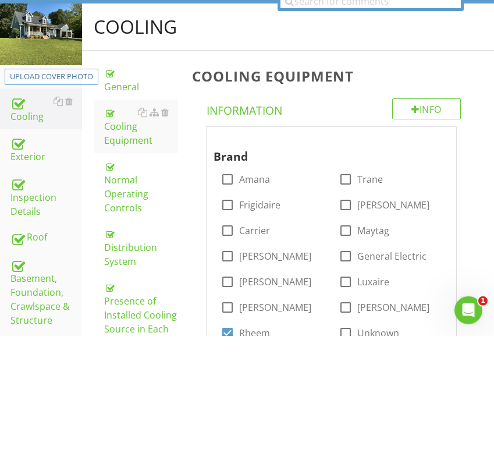
scroll to position [12, 0]
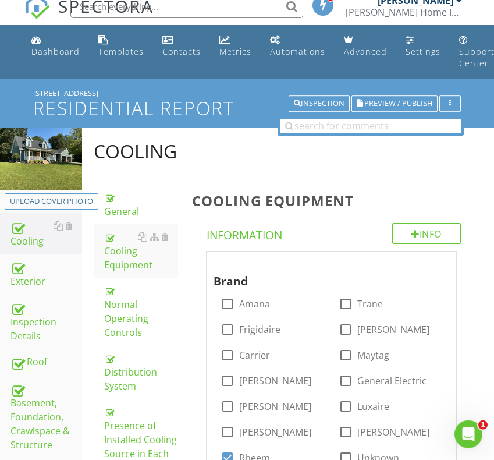
type input "16"
click at [451, 103] on icon "button" at bounding box center [451, 104] width 2 height 8
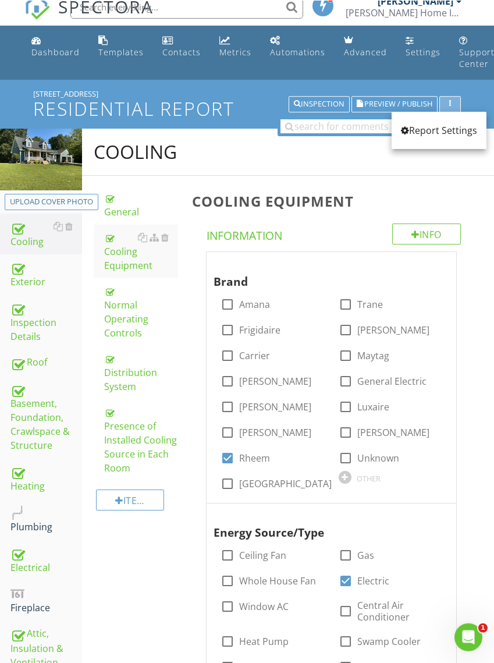
scroll to position [13, 0]
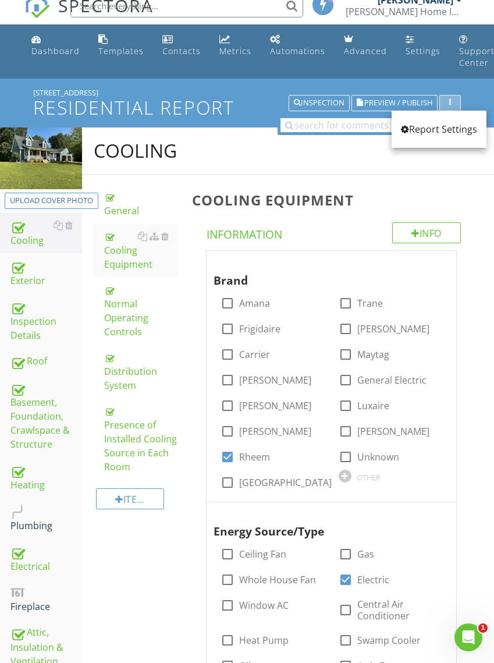
click at [450, 104] on icon "button" at bounding box center [451, 103] width 2 height 8
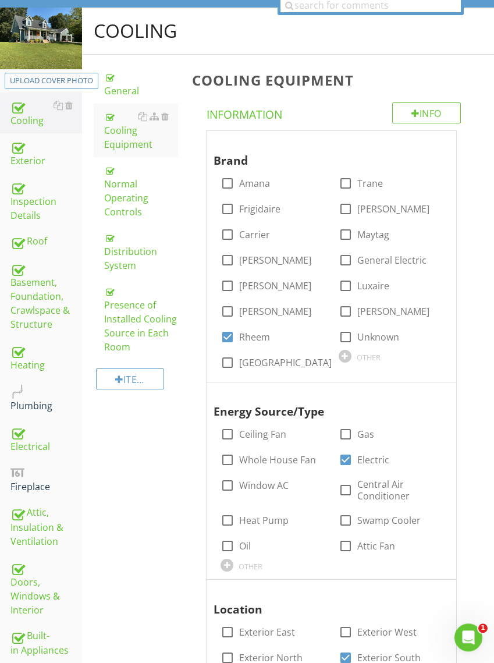
scroll to position [0, 0]
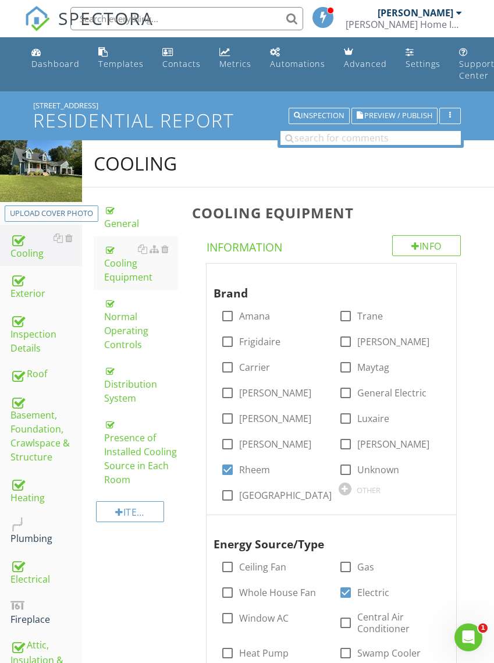
click at [67, 53] on link "Dashboard" at bounding box center [56, 58] width 58 height 33
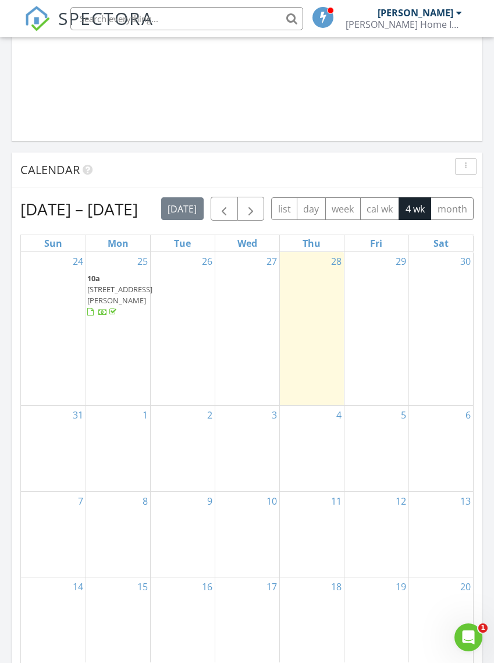
scroll to position [1082, 0]
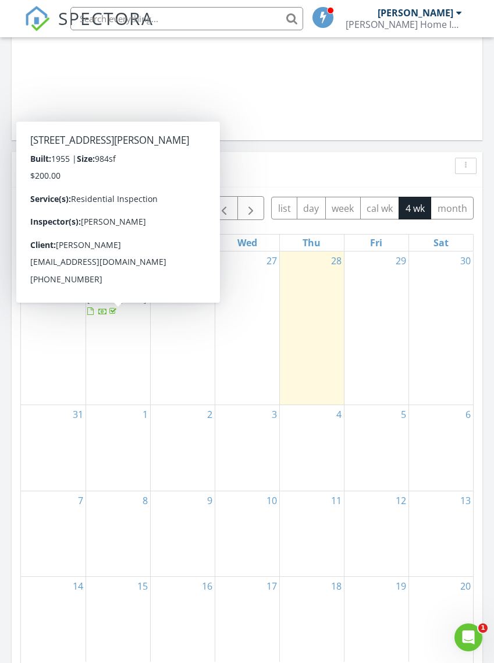
click at [107, 305] on span "206 Roberts Dr, Fort Oglethorpe 30742" at bounding box center [119, 295] width 65 height 22
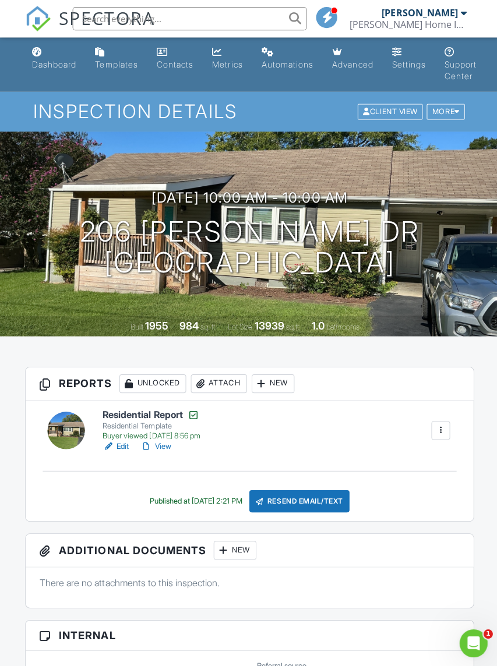
click at [385, 111] on div "Client View" at bounding box center [388, 112] width 65 height 16
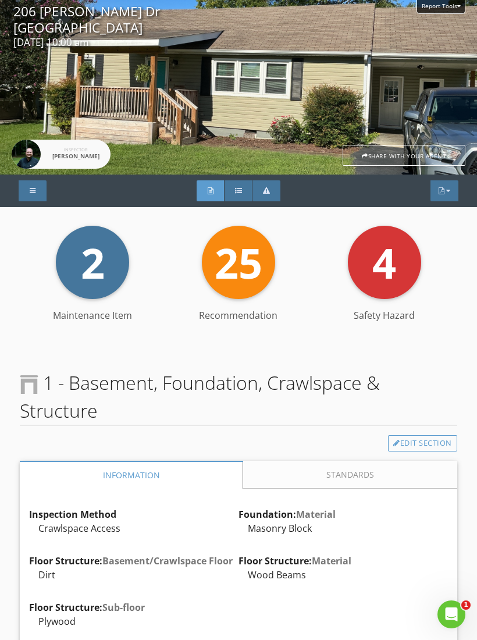
click at [445, 191] on div "PDF" at bounding box center [445, 191] width 28 height 21
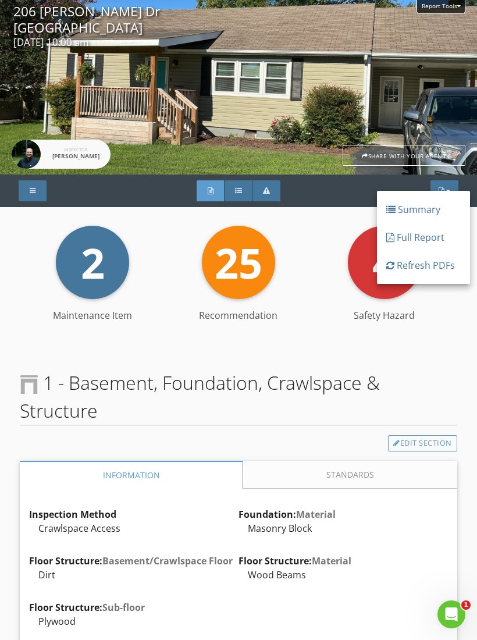
click at [332, 187] on div "Full Report Summary Safety Hazard PDF" at bounding box center [238, 191] width 477 height 33
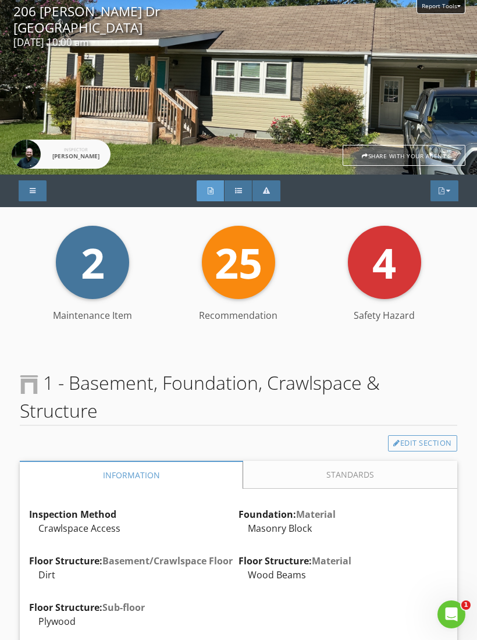
click at [446, 187] on div "PDF" at bounding box center [445, 191] width 28 height 21
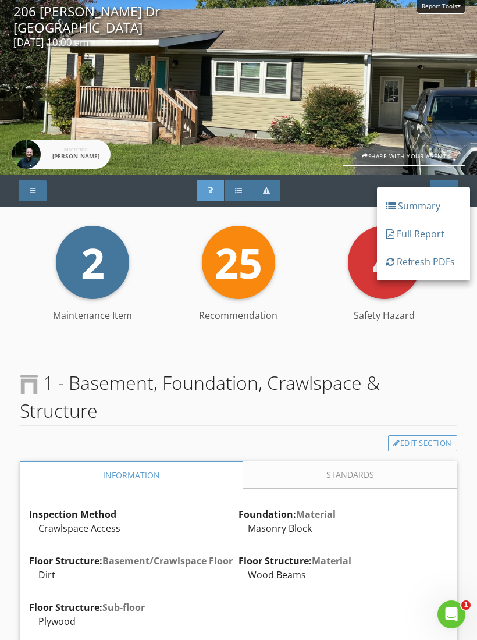
click at [415, 233] on div "Full Report" at bounding box center [424, 234] width 75 height 14
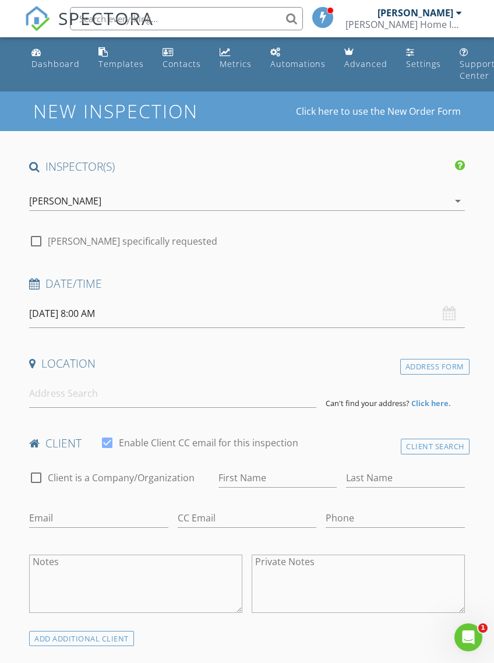
click at [51, 61] on div "Dashboard" at bounding box center [55, 63] width 48 height 11
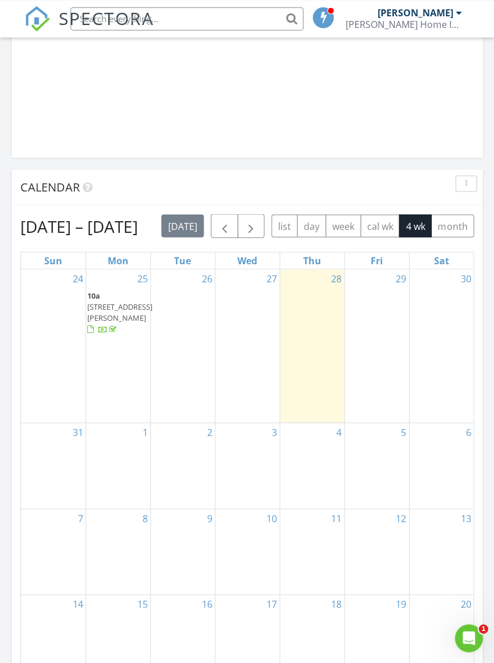
scroll to position [1064, 0]
click at [231, 224] on span "button" at bounding box center [224, 228] width 14 height 14
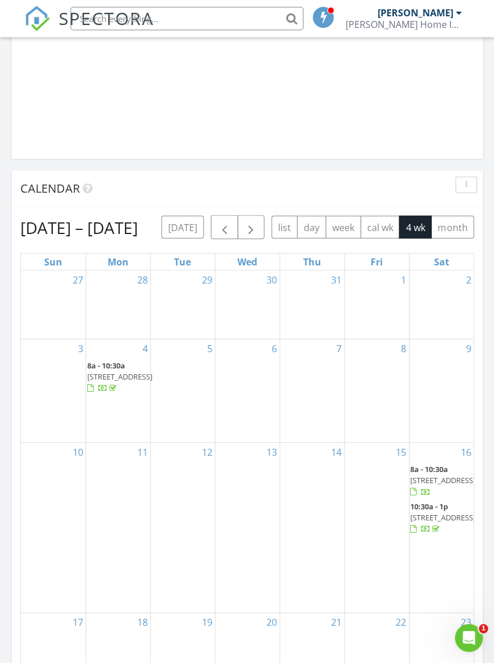
click at [258, 230] on span "button" at bounding box center [251, 228] width 14 height 14
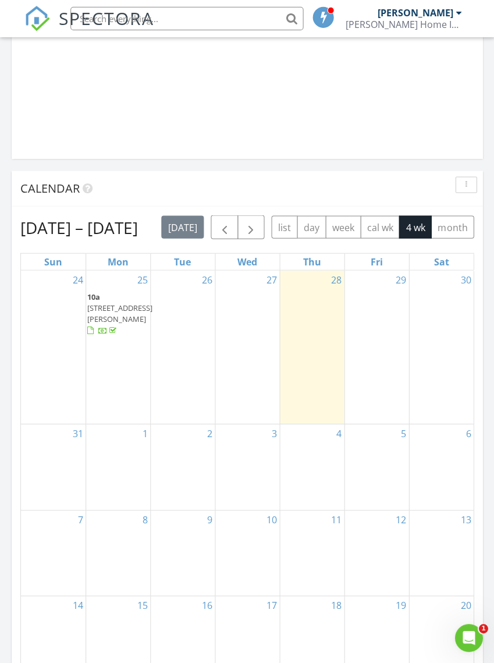
click at [231, 228] on span "button" at bounding box center [224, 228] width 14 height 14
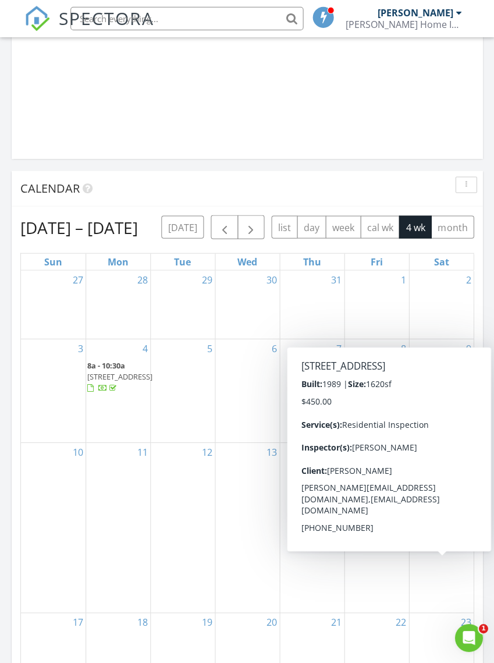
click at [440, 522] on span "425 Motley Dr, LaFayette 30728" at bounding box center [443, 517] width 65 height 10
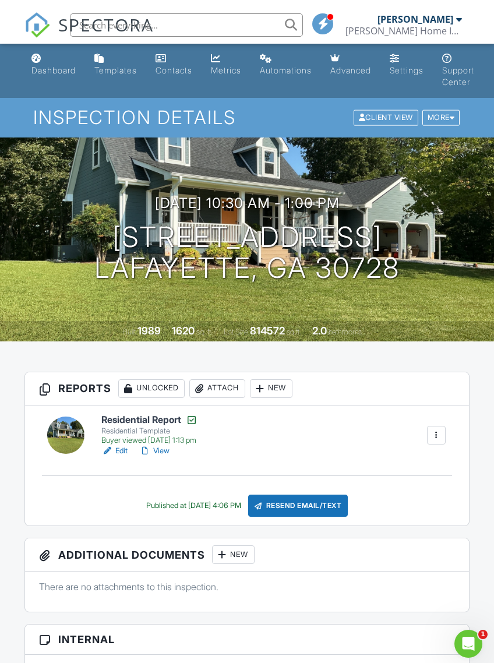
scroll to position [0, 3]
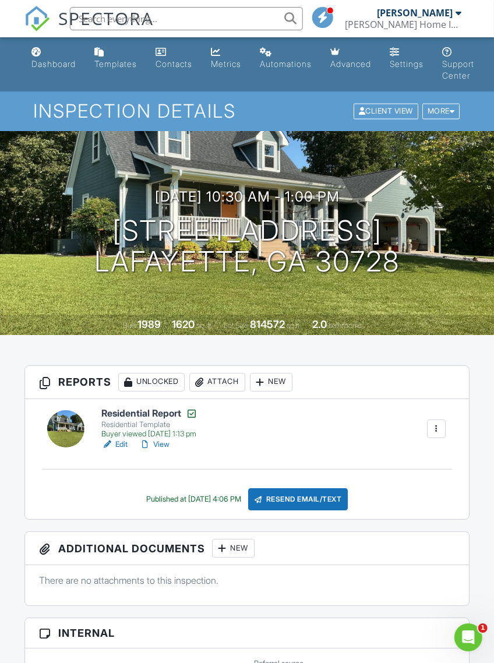
click at [374, 108] on div "Client View" at bounding box center [385, 112] width 65 height 16
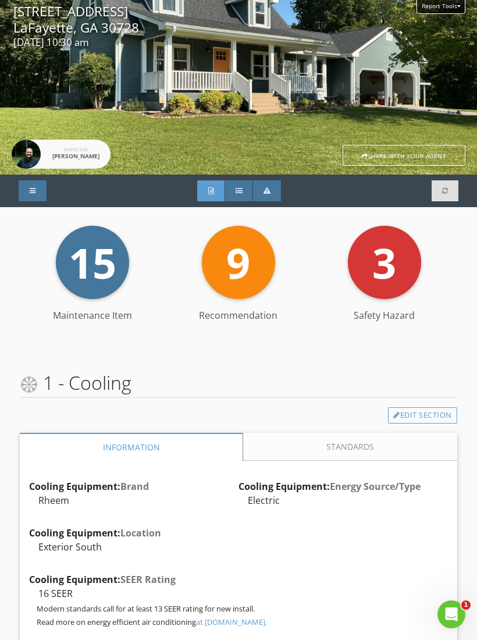
click at [447, 193] on div at bounding box center [446, 191] width 6 height 8
click at [406, 148] on div "Share with your agent" at bounding box center [404, 155] width 123 height 21
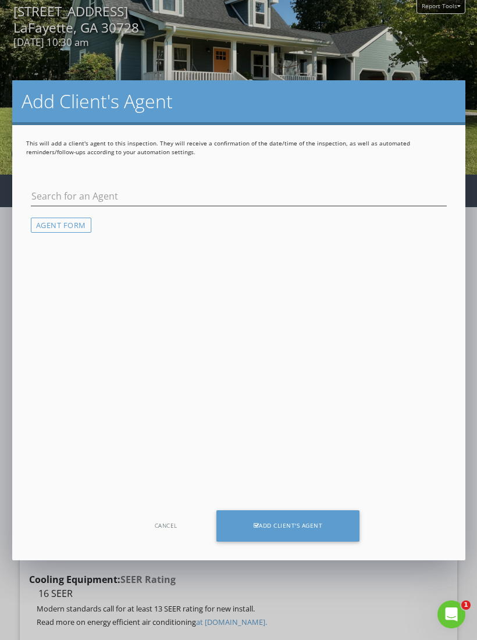
click at [172, 523] on div "Cancel" at bounding box center [166, 526] width 97 height 31
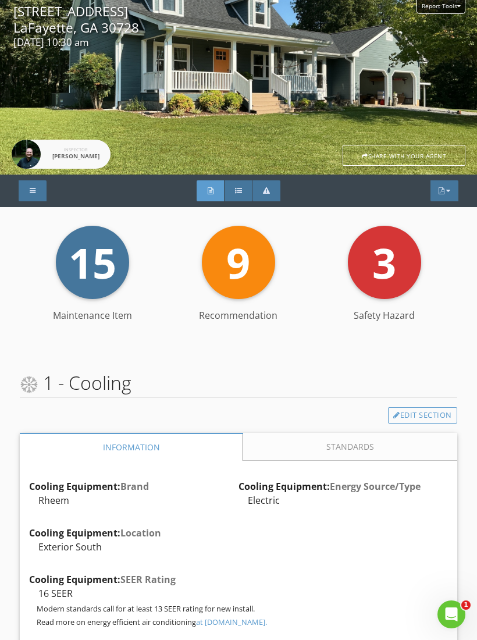
click at [449, 188] on div at bounding box center [449, 190] width 4 height 7
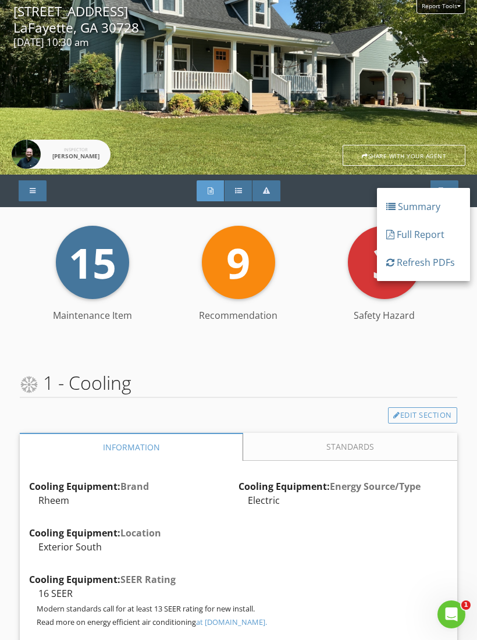
click at [414, 206] on div "Summary" at bounding box center [424, 207] width 75 height 14
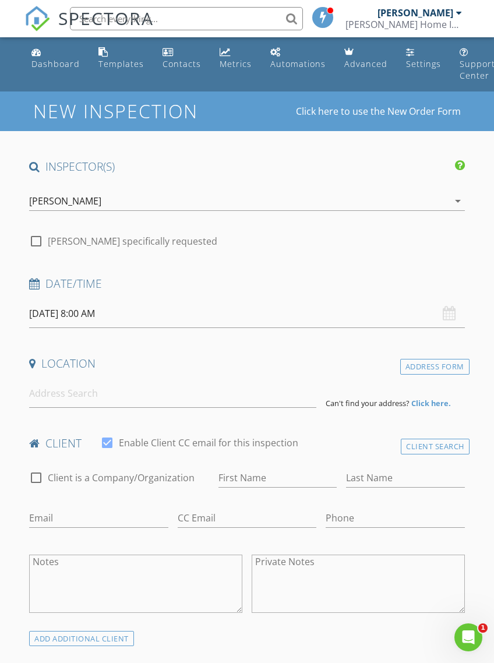
click at [62, 61] on div "Dashboard" at bounding box center [55, 63] width 48 height 11
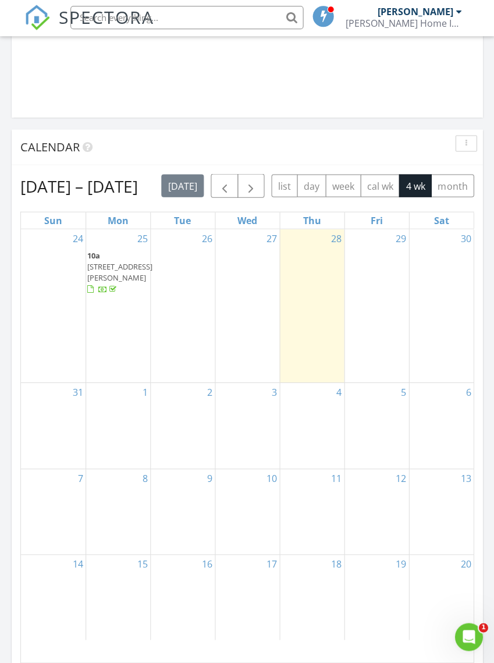
scroll to position [1105, 0]
click at [231, 183] on span "button" at bounding box center [224, 187] width 14 height 14
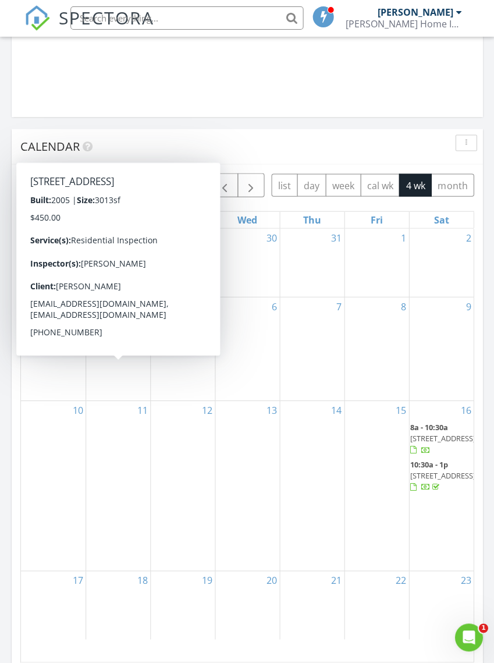
click at [115, 340] on span "181 Azalea Dr, Ringgold 30736" at bounding box center [119, 335] width 65 height 10
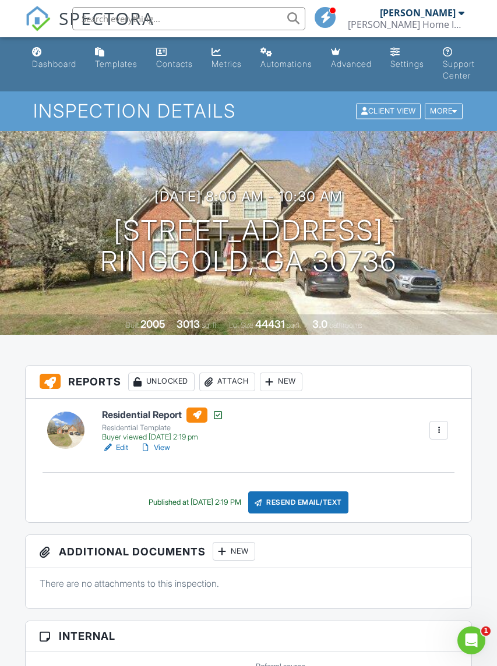
click at [387, 109] on div "Client View" at bounding box center [388, 112] width 65 height 16
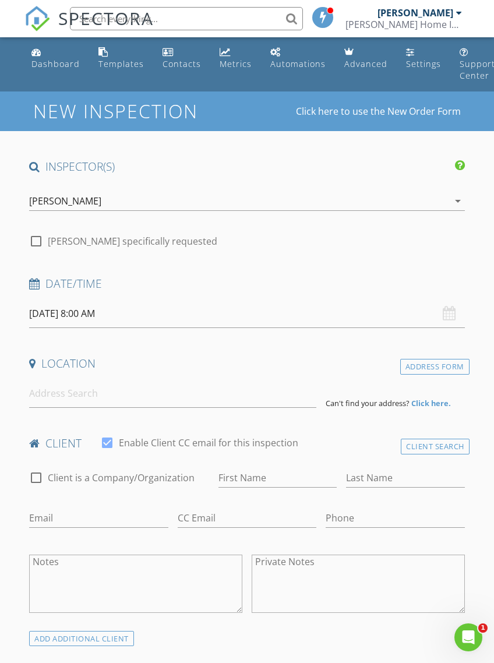
click at [58, 60] on div "Dashboard" at bounding box center [55, 63] width 48 height 11
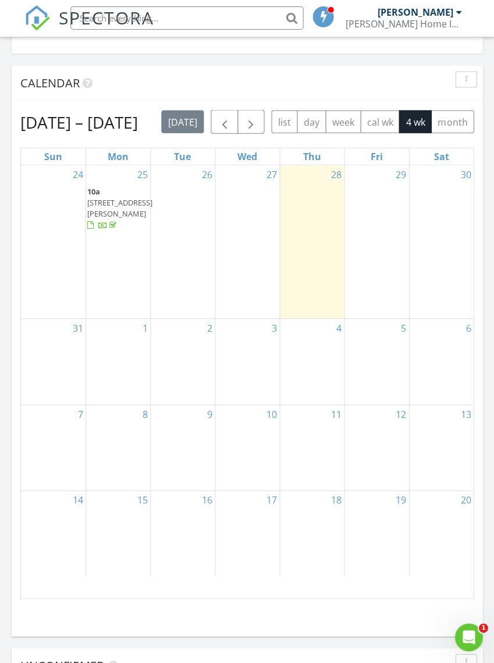
scroll to position [1169, 0]
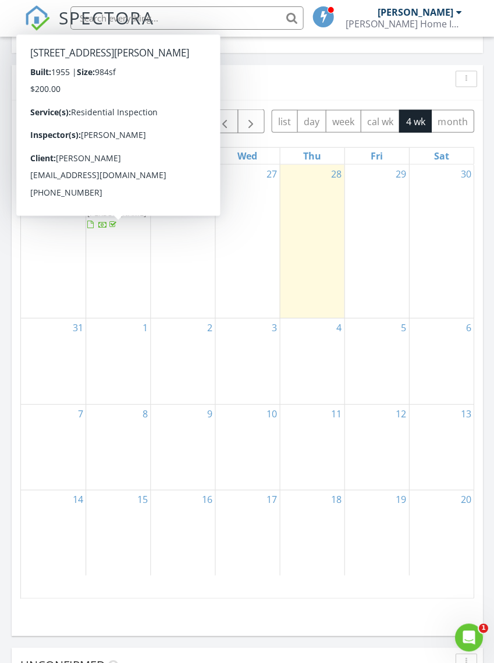
click at [112, 218] on span "206 Roberts Dr, Fort Oglethorpe 30742" at bounding box center [119, 208] width 65 height 22
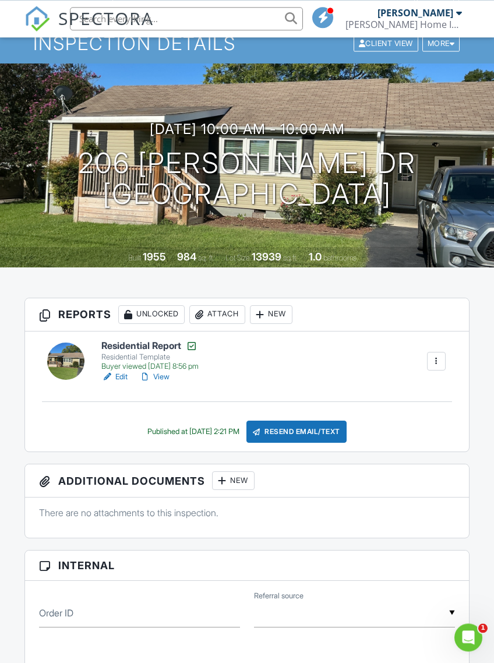
scroll to position [66, 0]
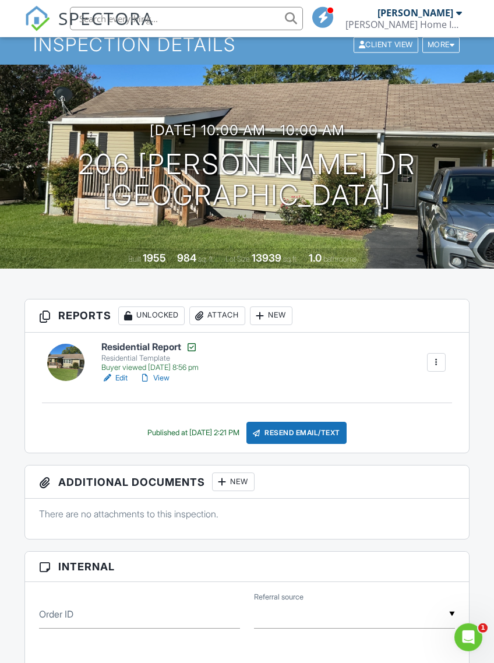
click at [441, 361] on div at bounding box center [436, 362] width 12 height 12
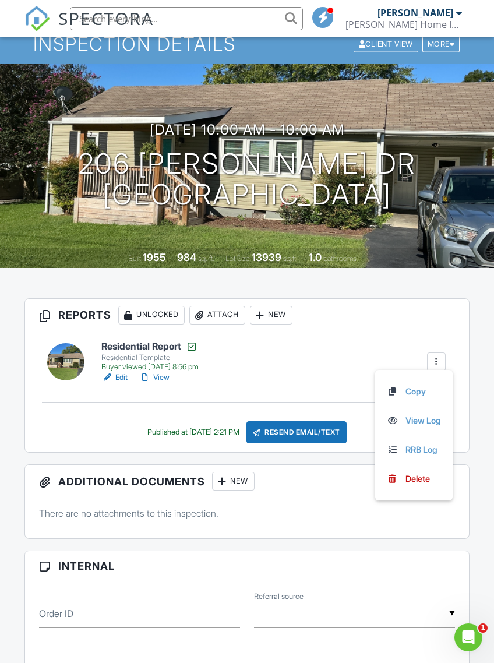
click at [407, 387] on link "Copy" at bounding box center [414, 391] width 54 height 13
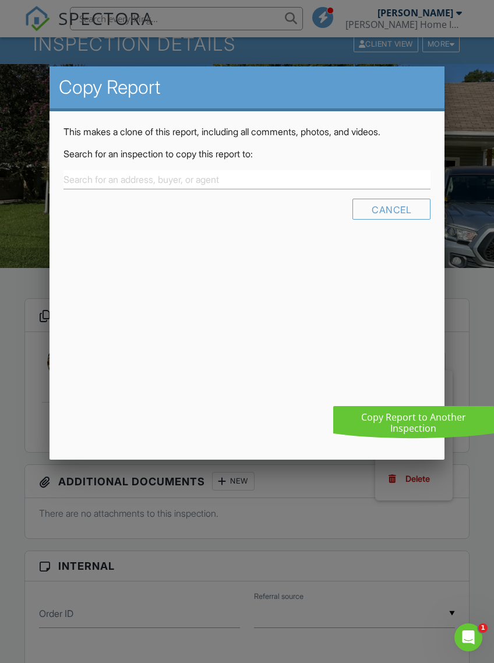
click at [394, 214] on div "Cancel" at bounding box center [391, 209] width 78 height 21
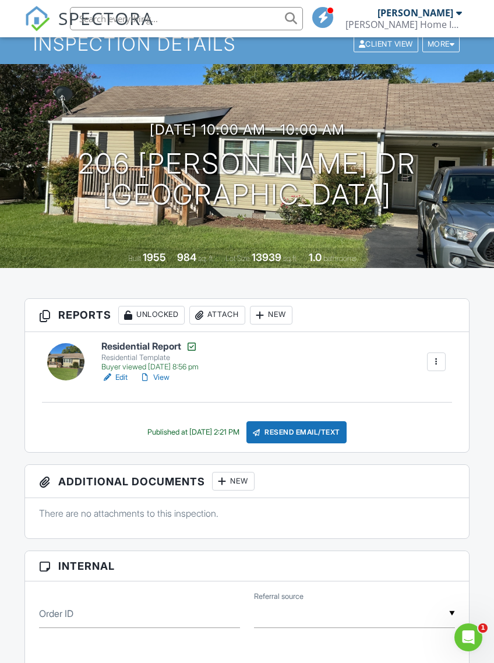
click at [438, 357] on div at bounding box center [436, 362] width 12 height 12
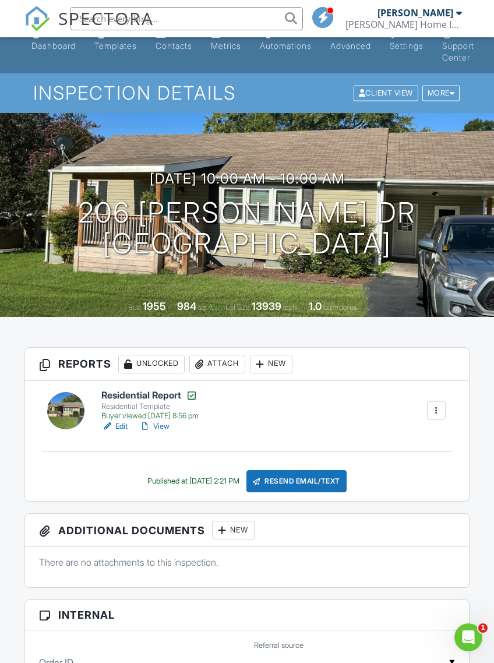
scroll to position [0, 0]
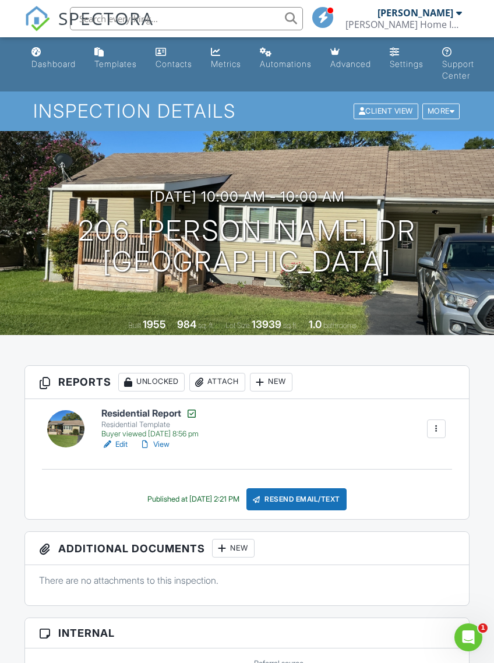
click at [443, 110] on div "More" at bounding box center [441, 112] width 38 height 16
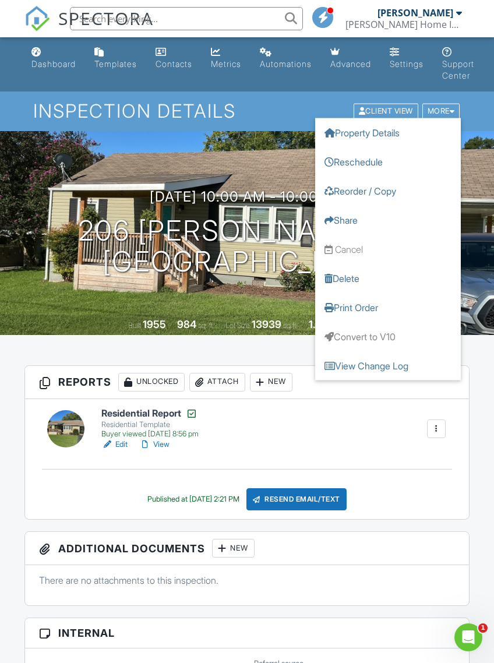
click at [352, 217] on link "Share" at bounding box center [388, 220] width 146 height 29
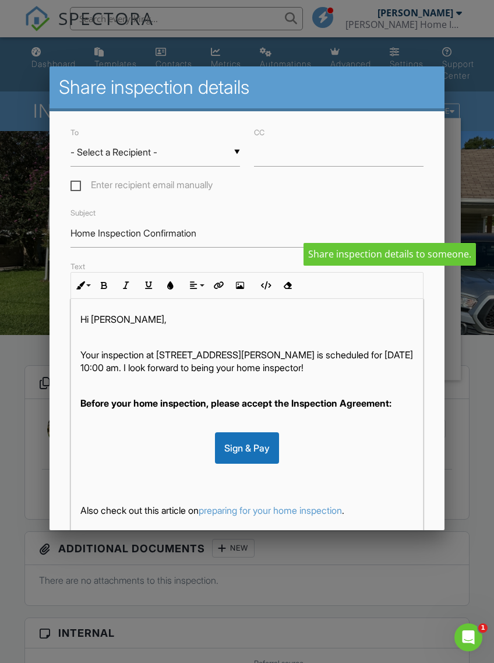
click at [197, 154] on input "- Select a Recipient -" at bounding box center [154, 152] width 169 height 29
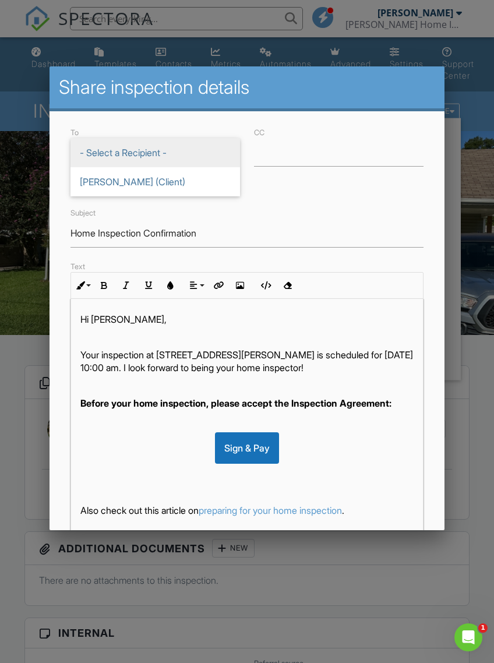
click at [227, 124] on div "To ▼ - Select a Recipient - - Select a Recipient - [PERSON_NAME] (Client) - Sel…" at bounding box center [246, 388] width 395 height 555
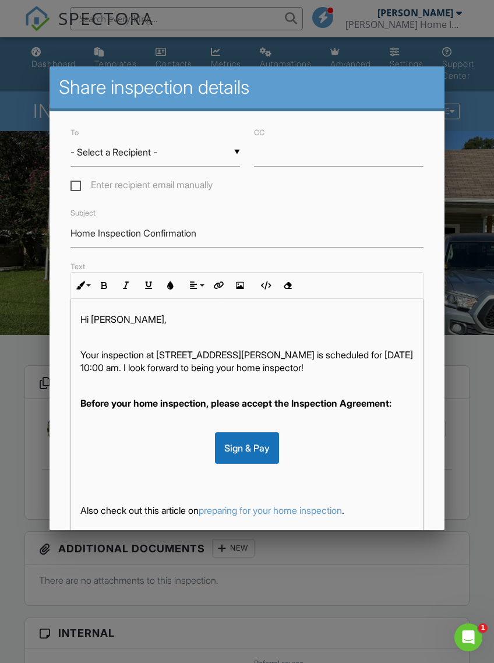
click at [479, 111] on div at bounding box center [247, 356] width 494 height 829
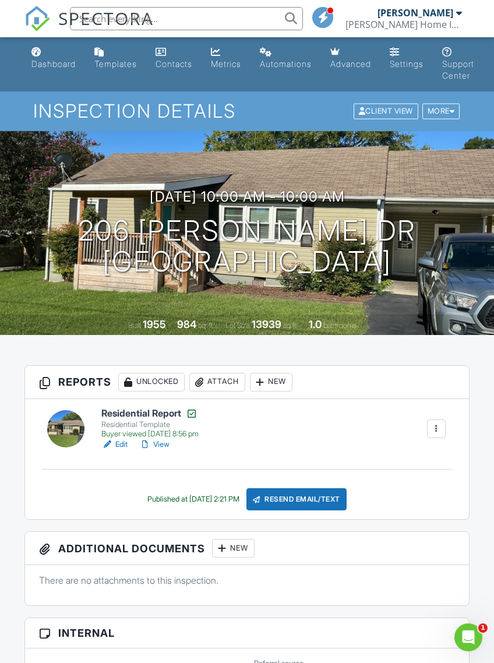
click at [382, 109] on div "Client View" at bounding box center [385, 112] width 65 height 16
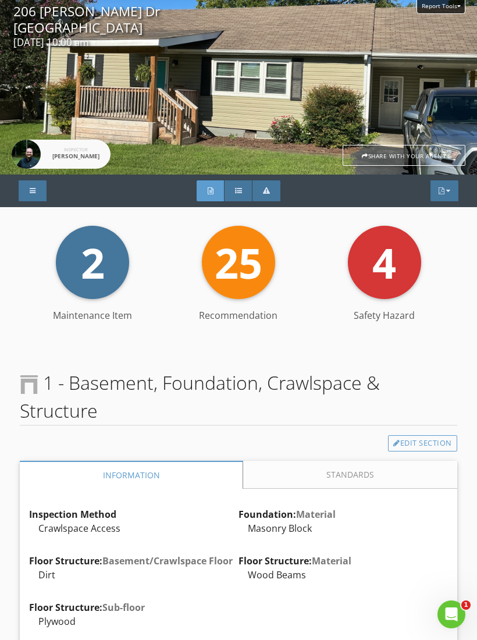
click at [270, 188] on div at bounding box center [266, 190] width 7 height 7
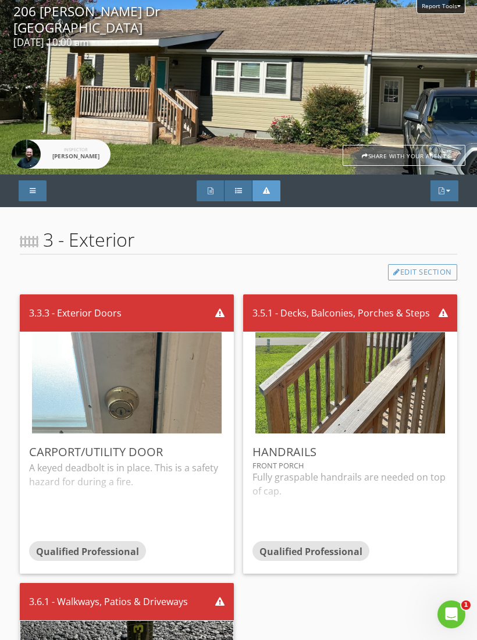
click at [238, 192] on div at bounding box center [238, 190] width 7 height 7
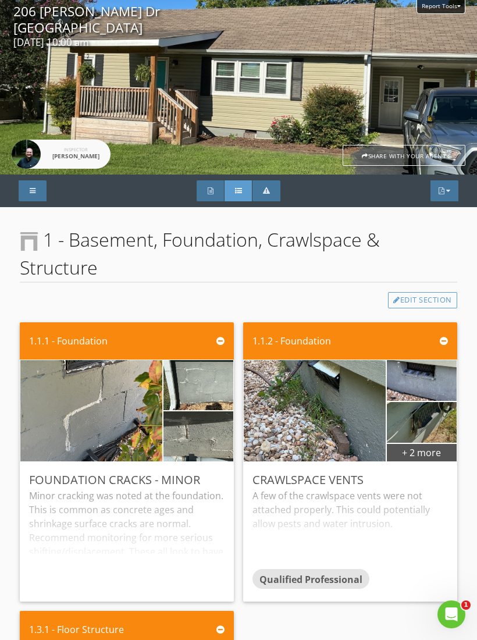
click at [215, 192] on div "Full Report" at bounding box center [211, 191] width 28 height 21
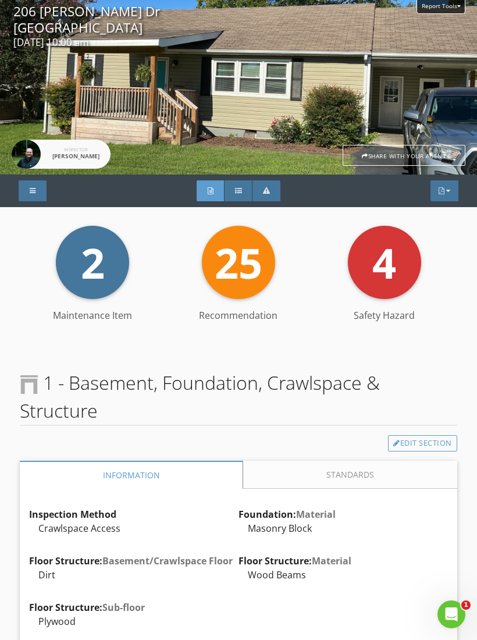
click at [36, 187] on div at bounding box center [33, 191] width 28 height 21
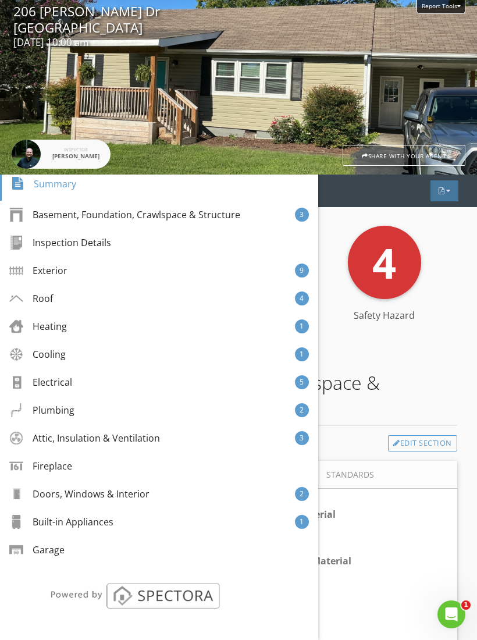
scroll to position [100, 0]
click at [450, 245] on div "4 Safety Hazard" at bounding box center [385, 279] width 146 height 106
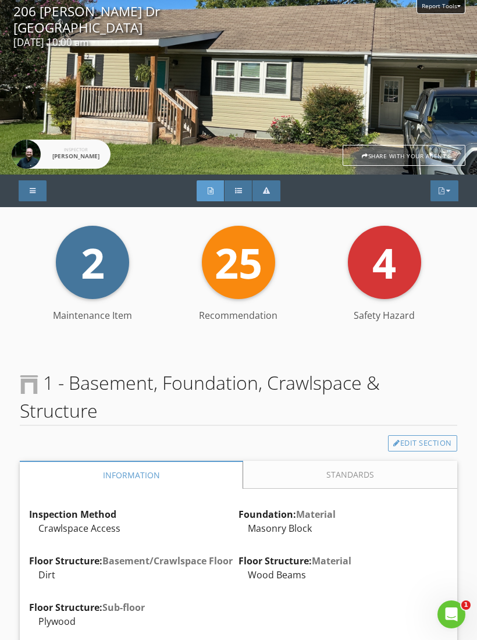
click at [441, 12] on div "Report Tools" at bounding box center [441, 7] width 49 height 14
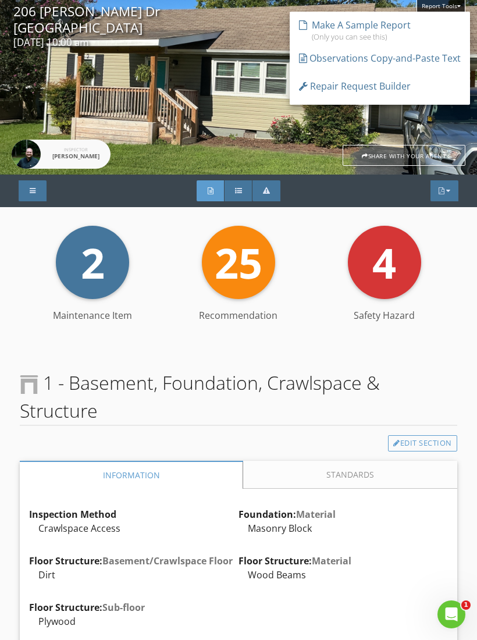
click at [381, 55] on div "Observations Copy-and-Paste Text" at bounding box center [380, 58] width 162 height 14
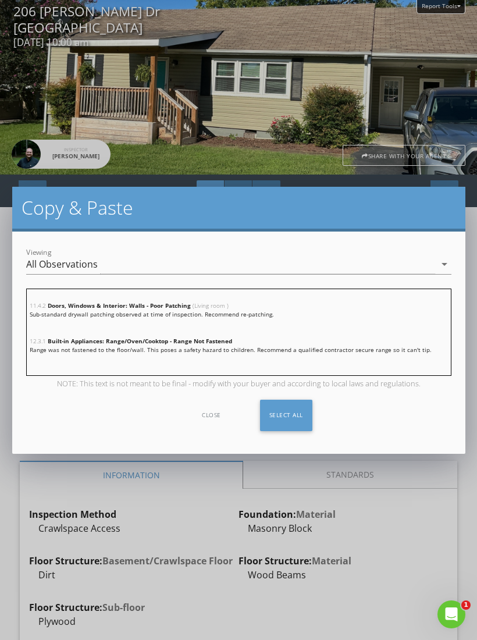
scroll to position [1238, 0]
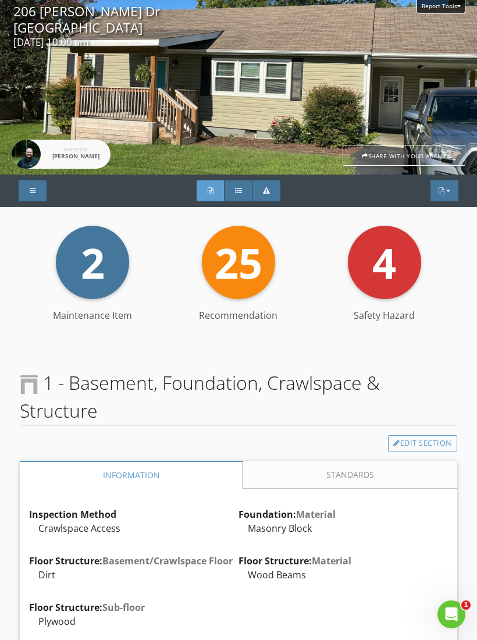
click at [312, 79] on div "Report Tools 206 Roberts Dr Fort Oglethorpe, GA 30742 08/25/2025 10:00 am Inspe…" at bounding box center [238, 87] width 477 height 175
click at [443, 187] on div at bounding box center [442, 190] width 6 height 7
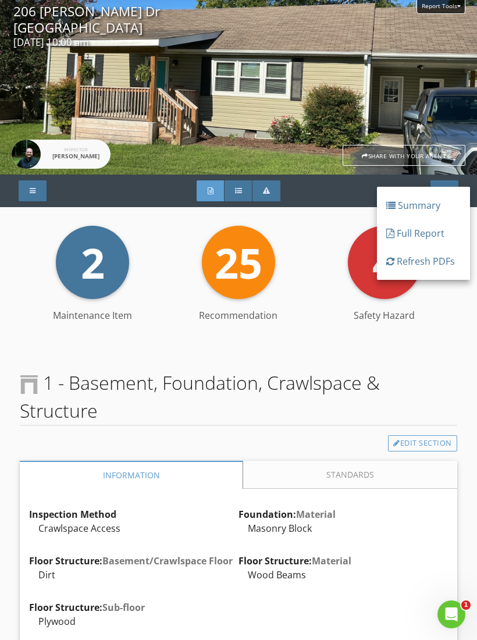
click at [362, 93] on div "Report Tools 206 Roberts Dr Fort Oglethorpe, GA 30742 08/25/2025 10:00 am Inspe…" at bounding box center [238, 87] width 477 height 175
